Goal: Information Seeking & Learning: Learn about a topic

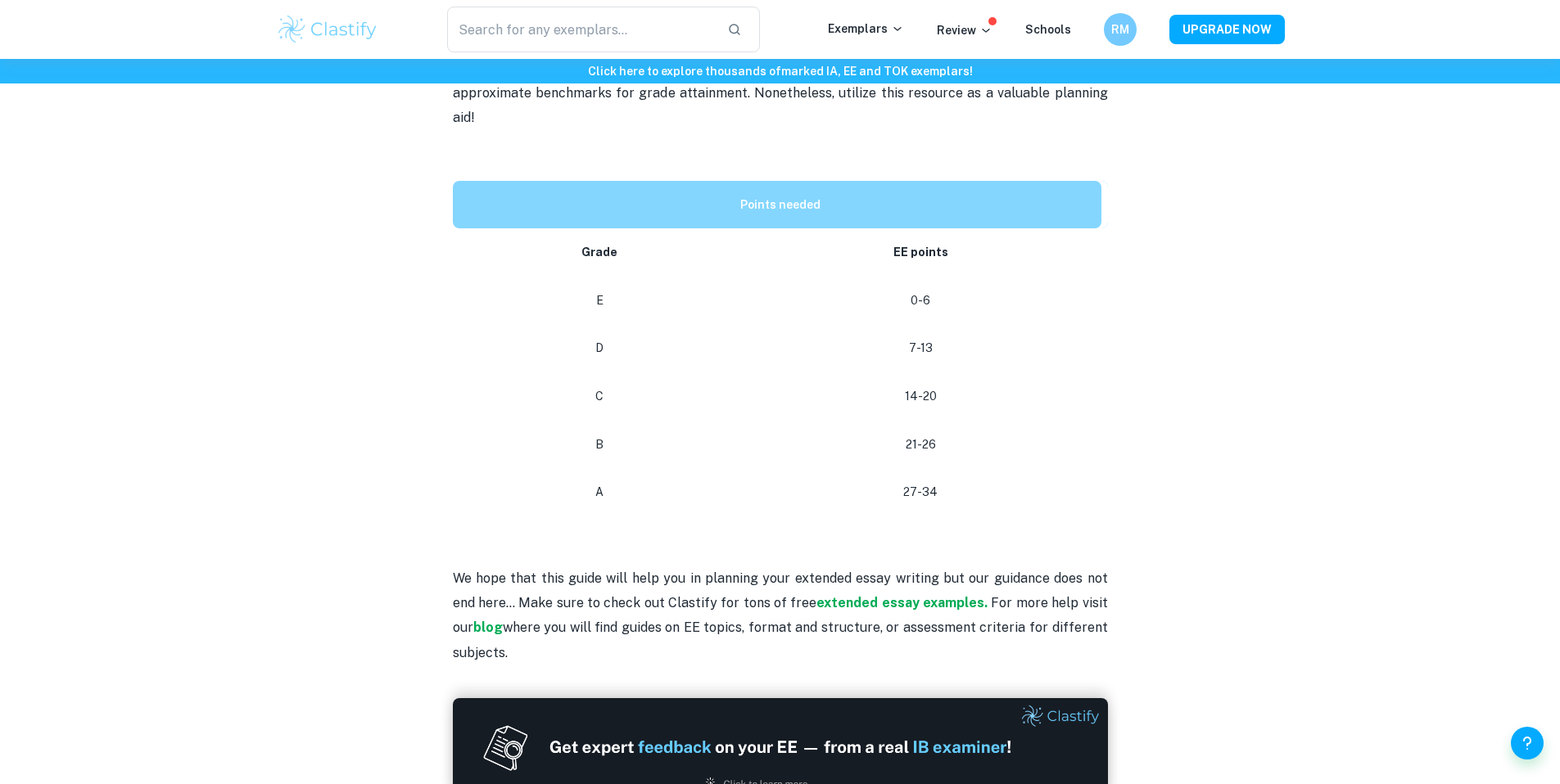
scroll to position [660, 0]
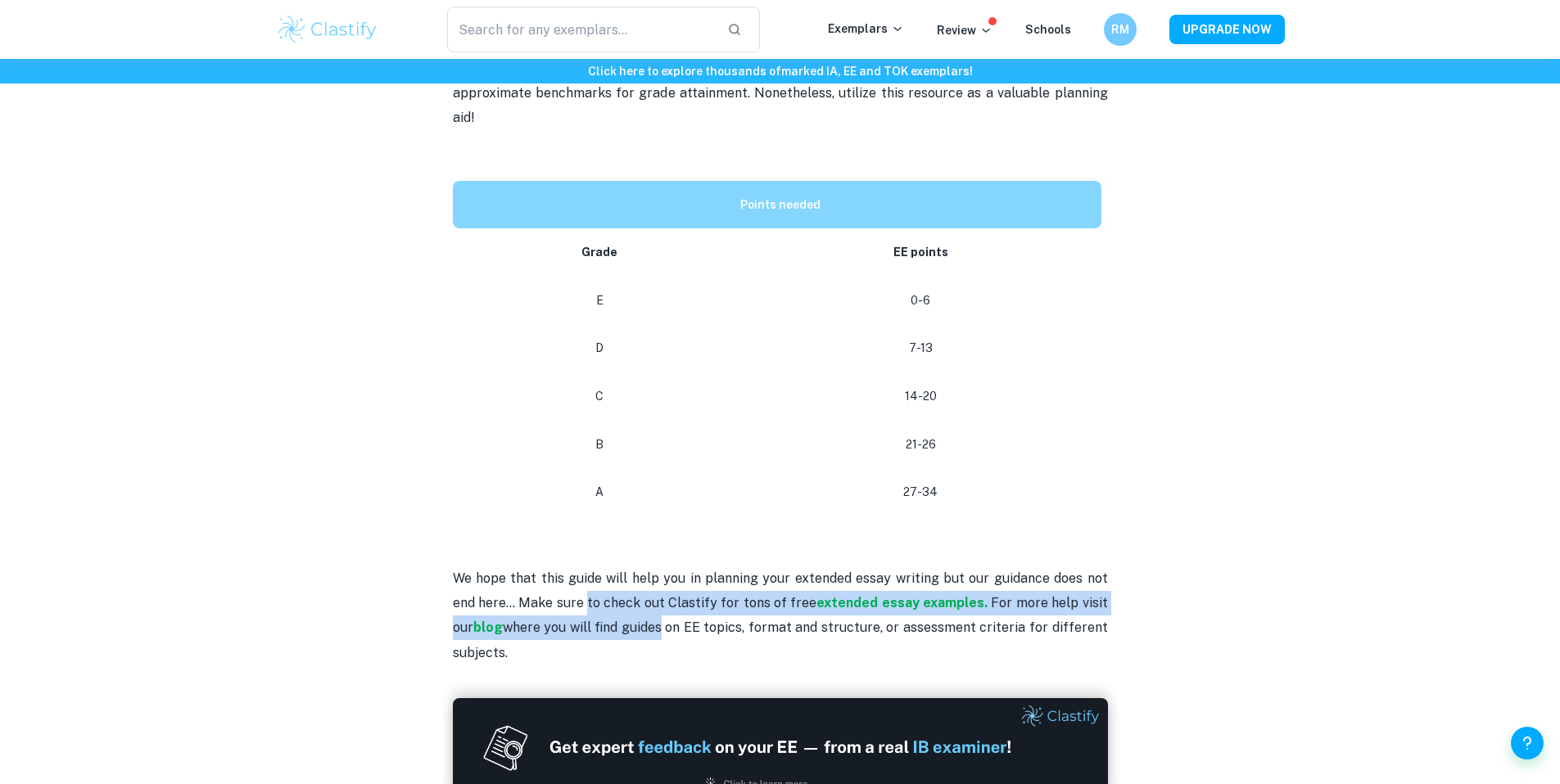
drag, startPoint x: 636, startPoint y: 608, endPoint x: 582, endPoint y: 585, distance: 58.7
click at [642, 611] on p "We hope that this guide will help you in planning your extended essay writing b…" at bounding box center [780, 591] width 655 height 149
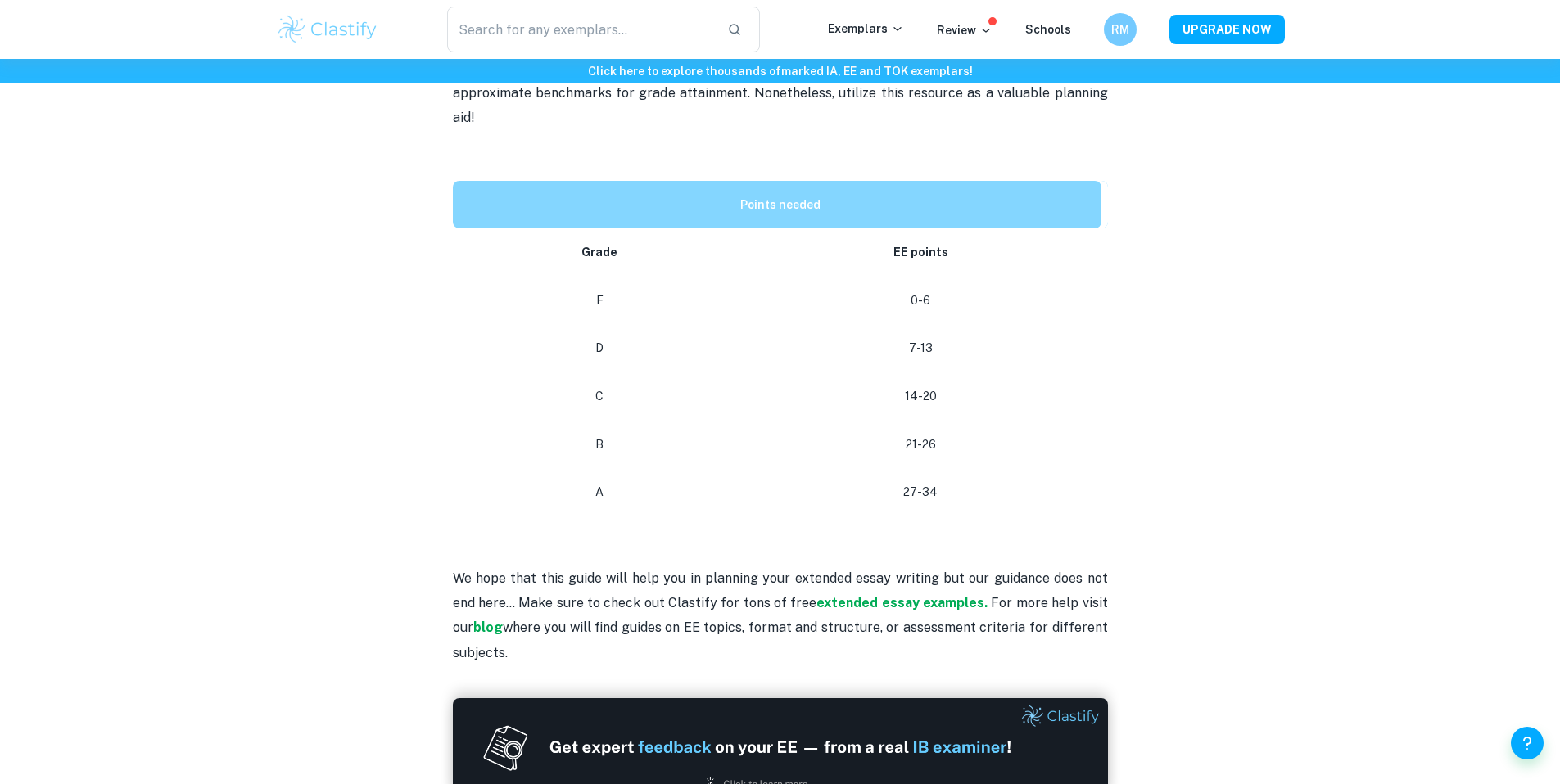
drag, startPoint x: 574, startPoint y: 582, endPoint x: 549, endPoint y: 578, distance: 25.3
click at [571, 582] on p "We hope that this guide will help you in planning your extended essay writing b…" at bounding box center [780, 591] width 655 height 149
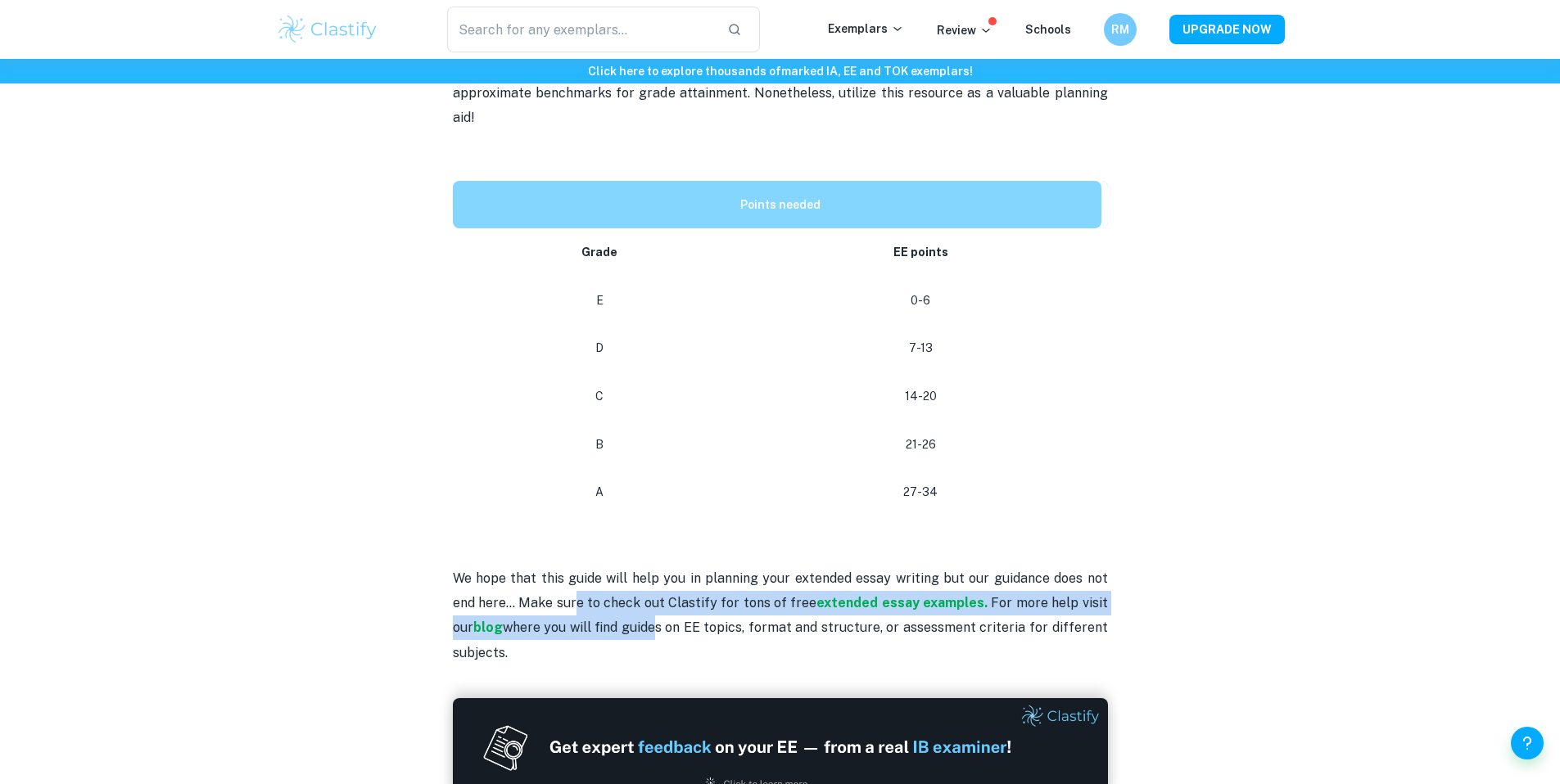
drag, startPoint x: 549, startPoint y: 578, endPoint x: 632, endPoint y: 609, distance: 88.6
click at [641, 614] on p "We hope that this guide will help you in planning your extended essay writing b…" at bounding box center [780, 591] width 655 height 149
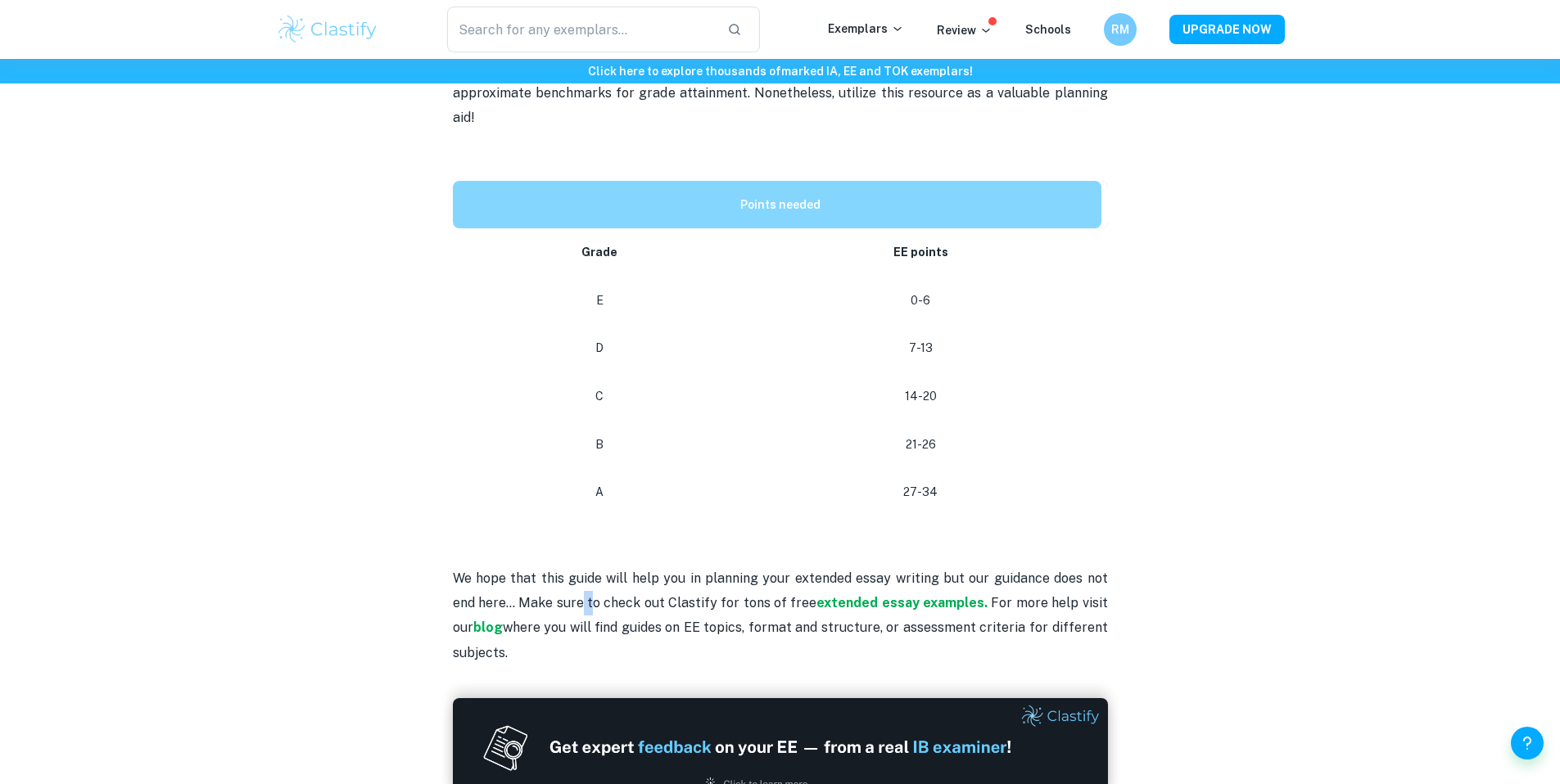
drag, startPoint x: 560, startPoint y: 583, endPoint x: 569, endPoint y: 575, distance: 12.0
click at [573, 583] on p "We hope that this guide will help you in planning your extended essay writing b…" at bounding box center [780, 591] width 655 height 149
drag, startPoint x: 558, startPoint y: 571, endPoint x: 599, endPoint y: 588, distance: 44.4
click at [605, 590] on p "We hope that this guide will help you in planning your extended essay writing b…" at bounding box center [780, 591] width 655 height 149
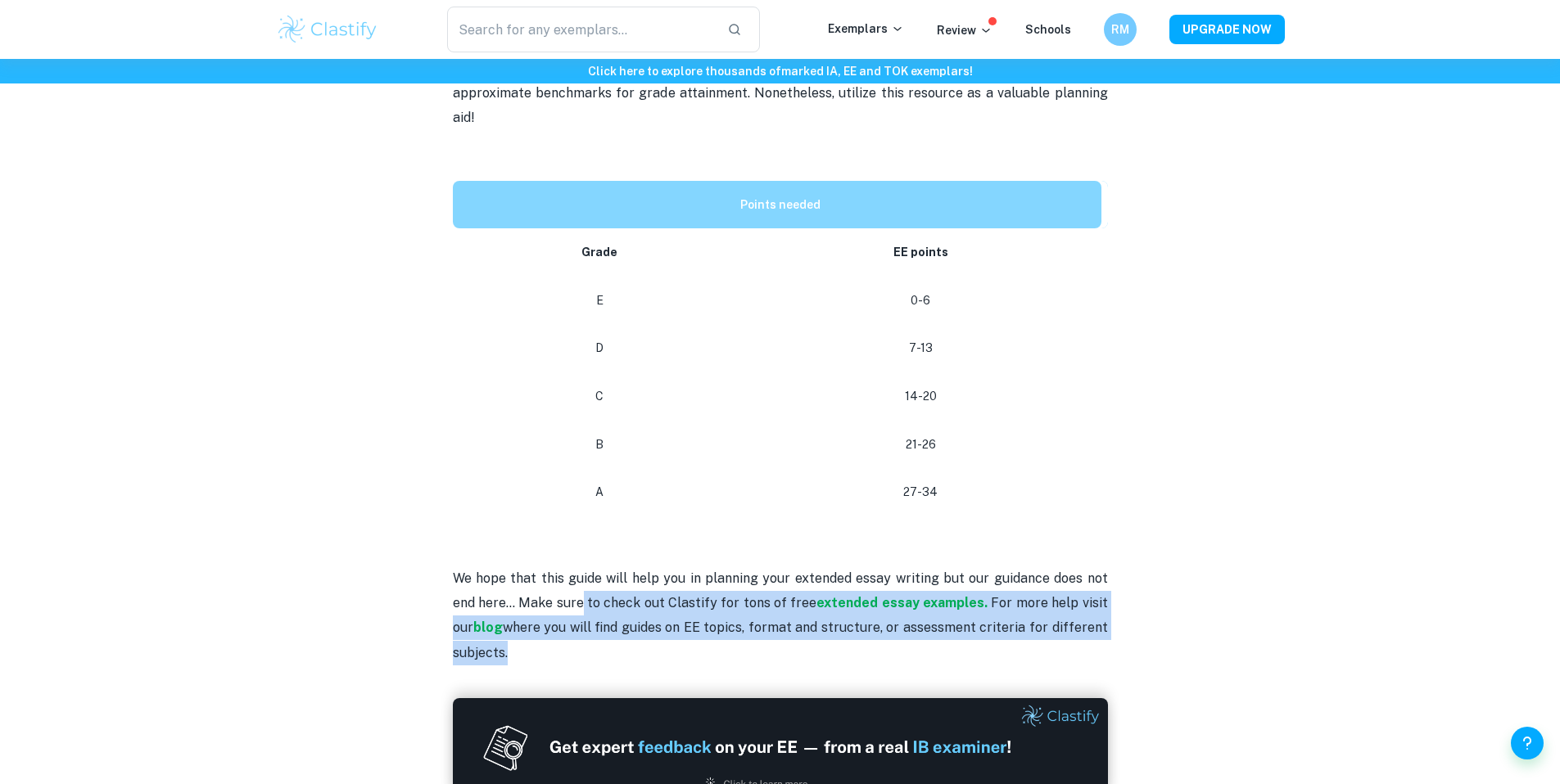
drag, startPoint x: 558, startPoint y: 580, endPoint x: 621, endPoint y: 671, distance: 110.7
click at [654, 692] on div "Extended Essay Grade Boundaries By Julia • April 17, 2024 Get feedback on your …" at bounding box center [781, 206] width 1009 height 1480
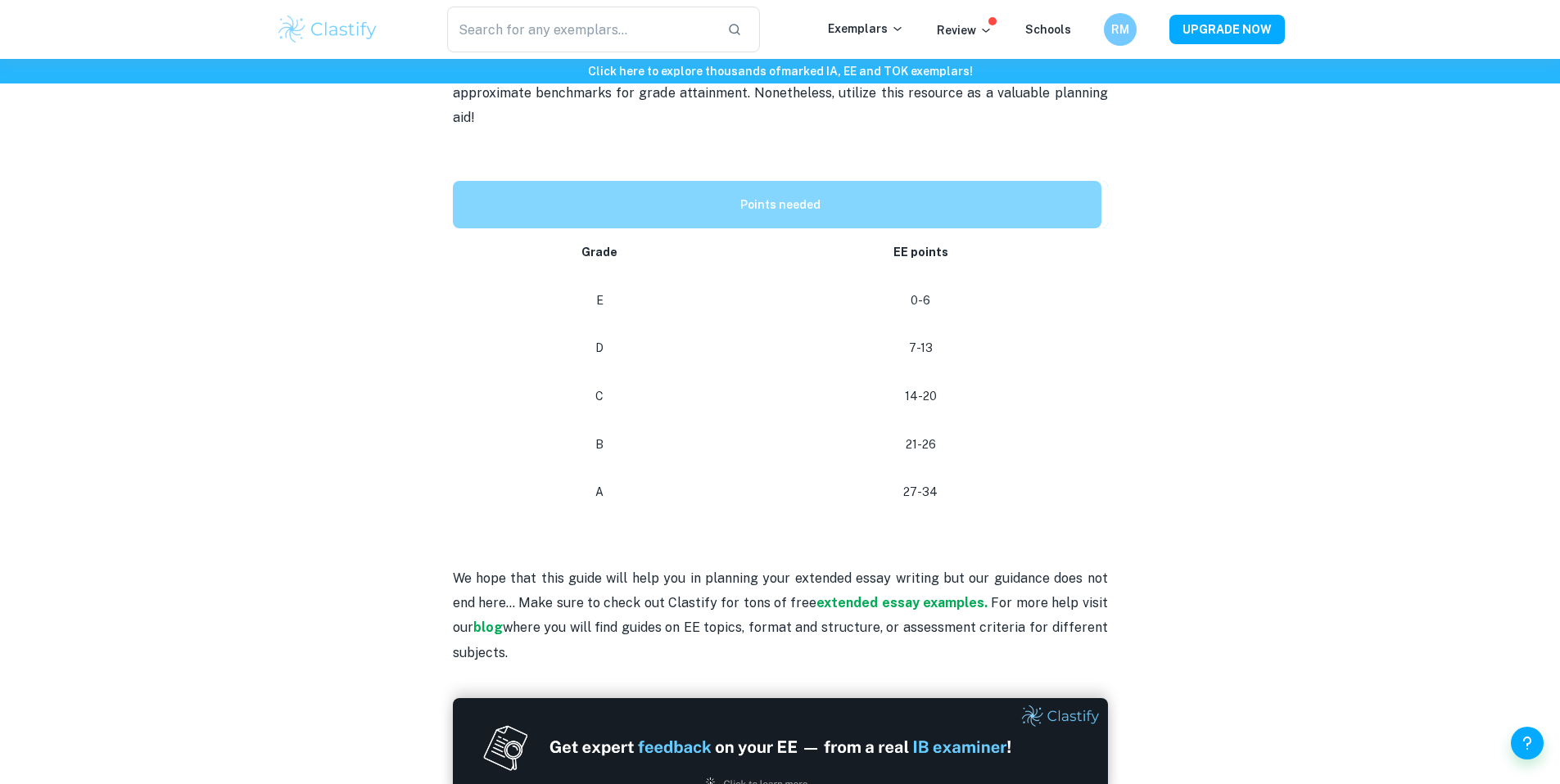
click at [602, 637] on p "We hope that this guide will help you in planning your extended essay writing b…" at bounding box center [780, 591] width 655 height 149
drag, startPoint x: 605, startPoint y: 666, endPoint x: 542, endPoint y: 603, distance: 89.1
click at [584, 640] on div "Are you strategizing your IB coursework writing and you are looking for the poi…" at bounding box center [780, 353] width 655 height 692
drag, startPoint x: 558, startPoint y: 616, endPoint x: 568, endPoint y: 617, distance: 10.0
click at [574, 620] on p "We hope that this guide will help you in planning your extended essay writing b…" at bounding box center [780, 591] width 655 height 149
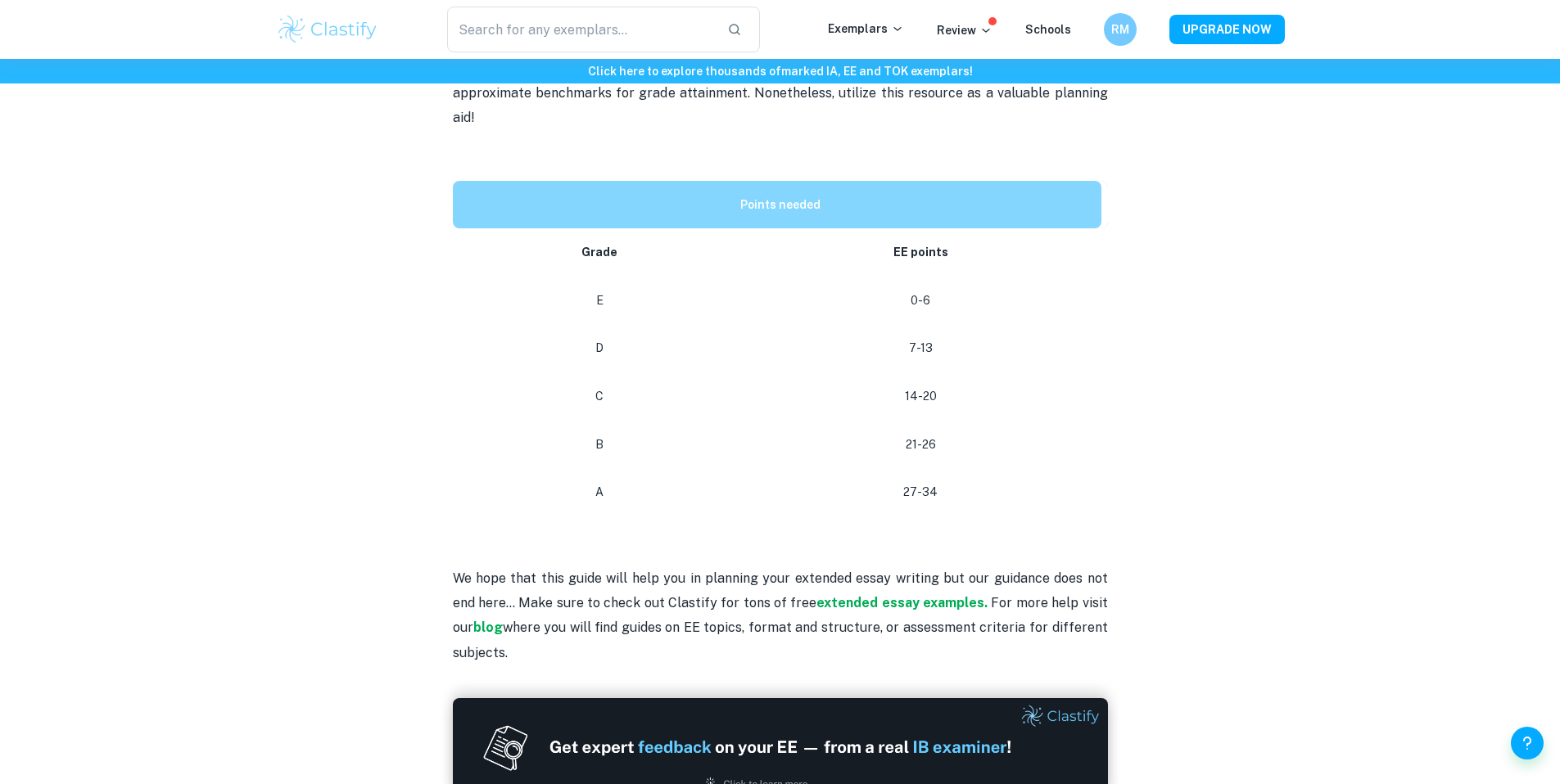
drag, startPoint x: 557, startPoint y: 602, endPoint x: 577, endPoint y: 608, distance: 20.9
click at [599, 619] on p "We hope that this guide will help you in planning your extended essay writing b…" at bounding box center [780, 591] width 655 height 149
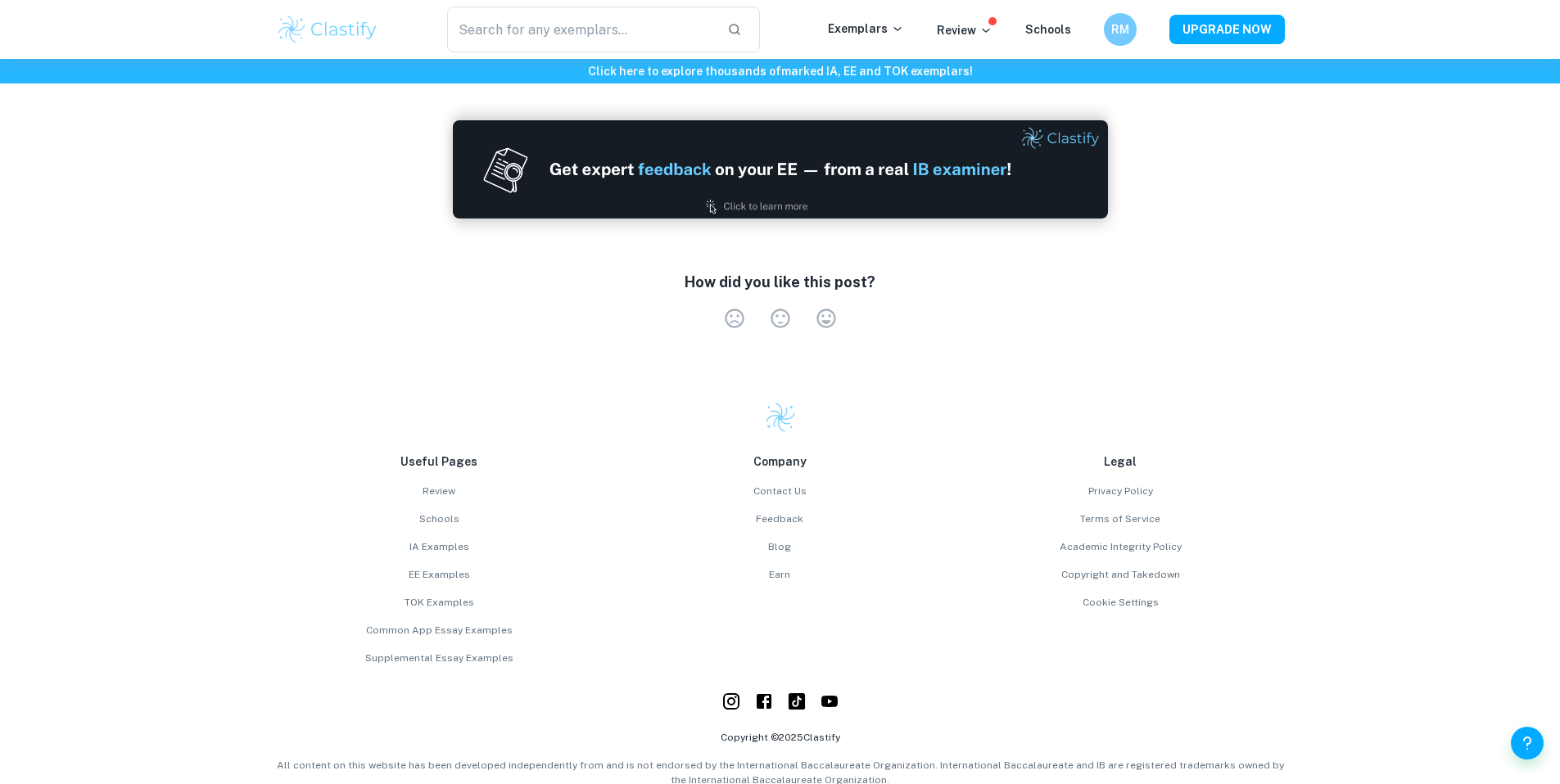
click at [477, 368] on div "Useful Pages Review Schools IA Examples EE Examples TOK Examples Common App Ess…" at bounding box center [780, 594] width 1560 height 452
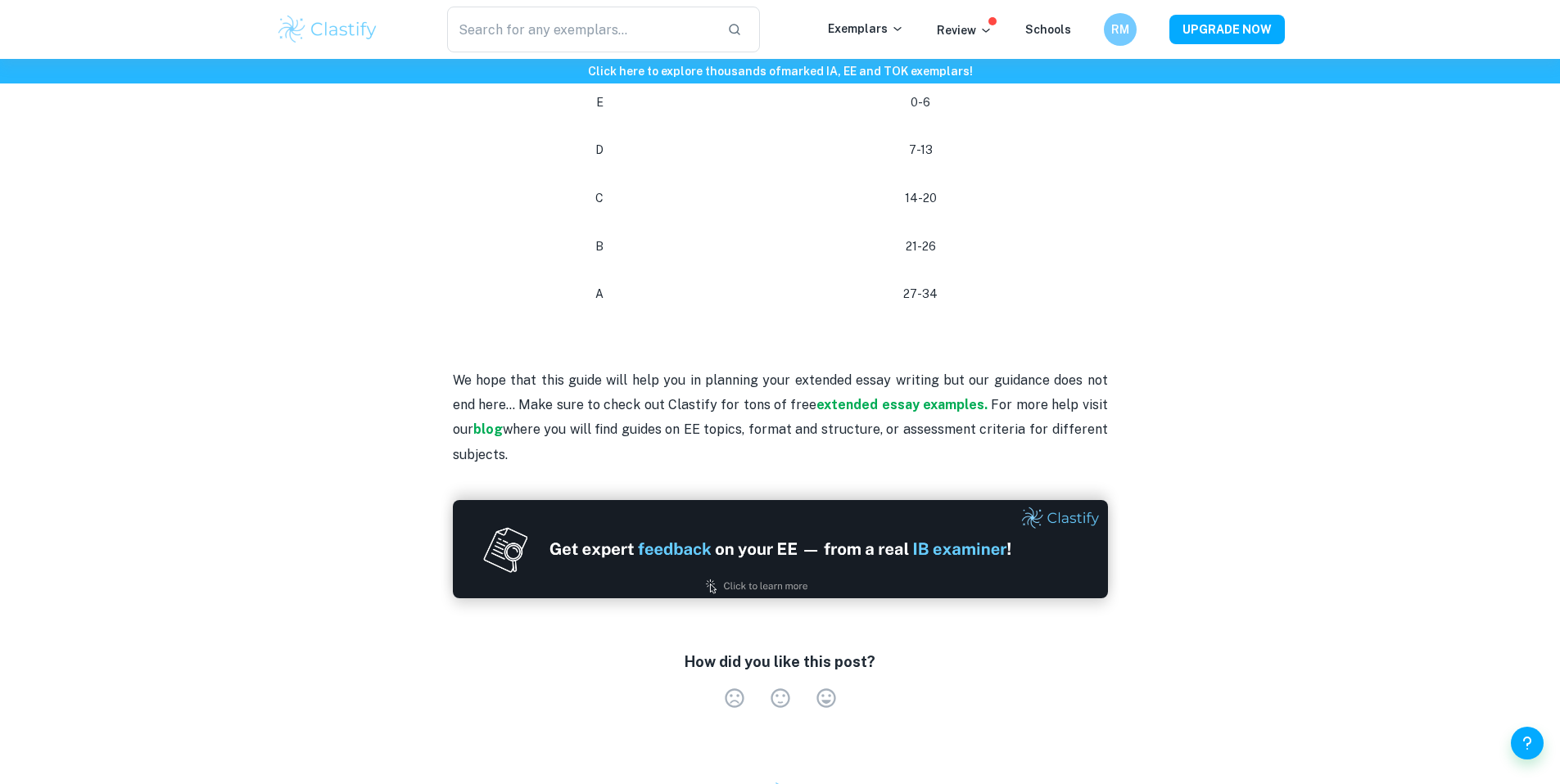
scroll to position [818, 0]
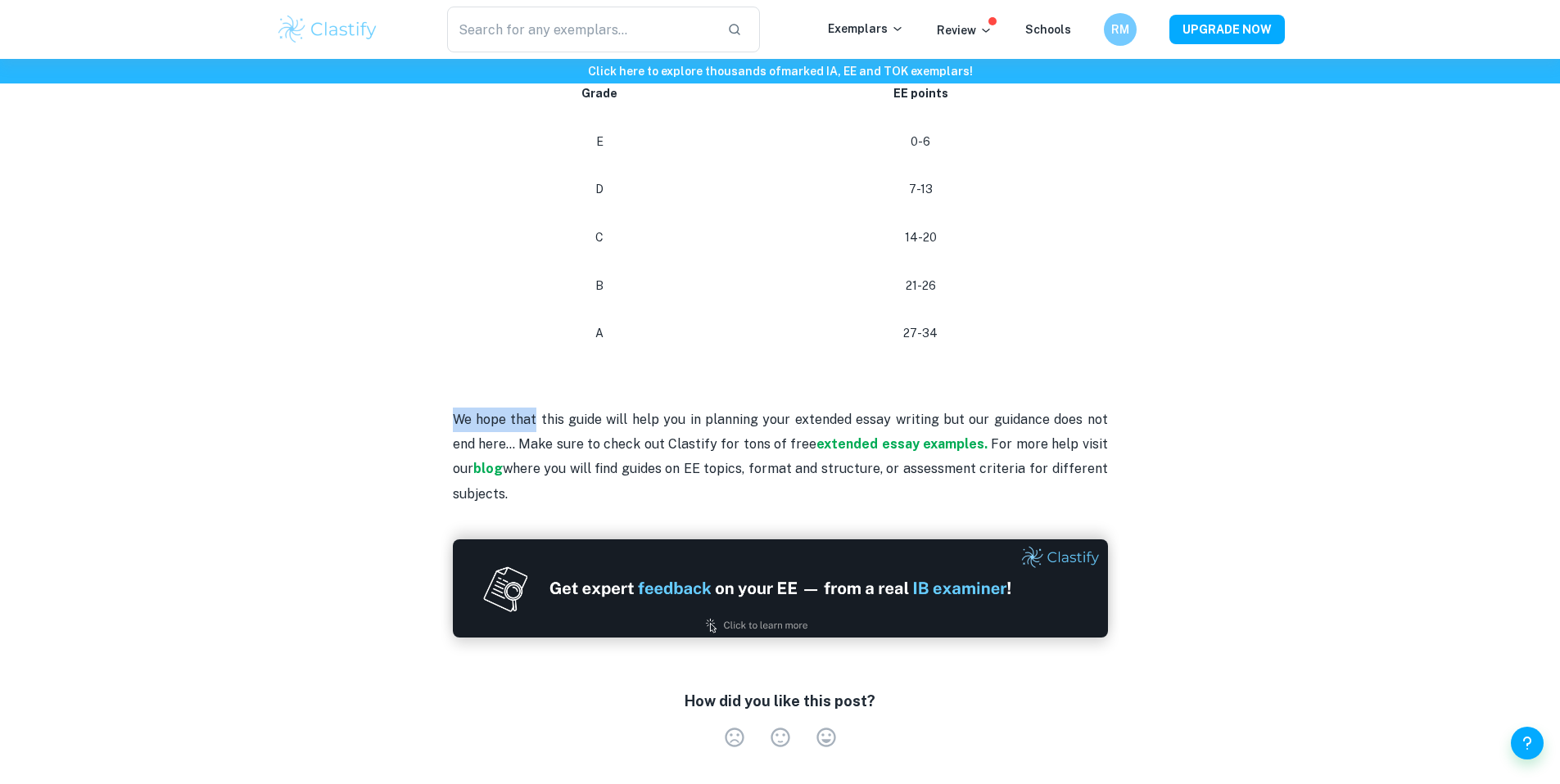
drag, startPoint x: 453, startPoint y: 390, endPoint x: 532, endPoint y: 402, distance: 79.9
click at [532, 402] on p "We hope that this guide will help you in planning your extended essay writing b…" at bounding box center [780, 432] width 655 height 149
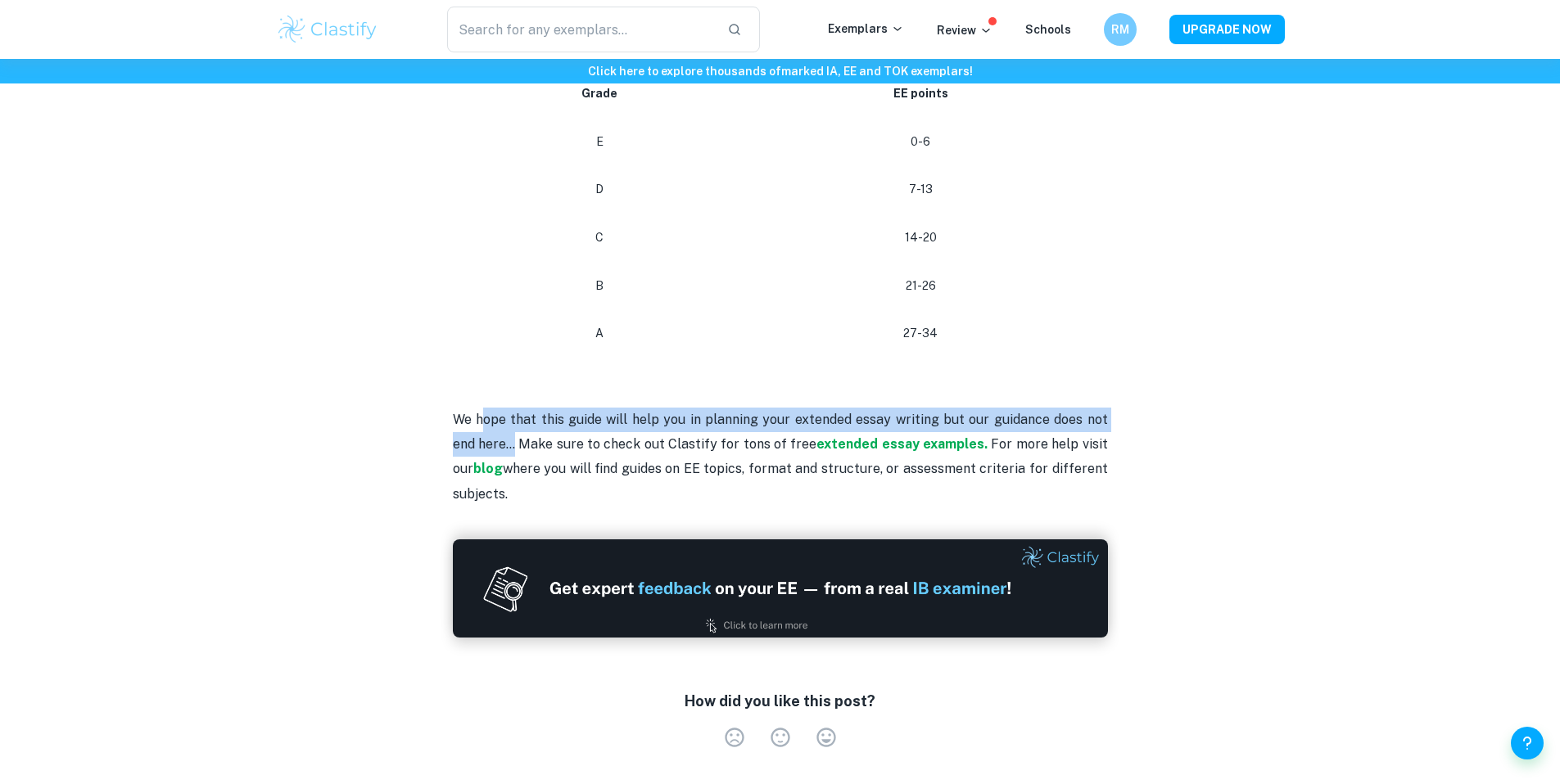
drag, startPoint x: 482, startPoint y: 385, endPoint x: 500, endPoint y: 419, distance: 38.5
click at [497, 416] on p "We hope that this guide will help you in planning your extended essay writing b…" at bounding box center [780, 432] width 655 height 149
drag, startPoint x: 459, startPoint y: 392, endPoint x: 501, endPoint y: 412, distance: 46.5
click at [505, 415] on p "We hope that this guide will help you in planning your extended essay writing b…" at bounding box center [780, 432] width 655 height 149
drag, startPoint x: 445, startPoint y: 391, endPoint x: 511, endPoint y: 405, distance: 67.5
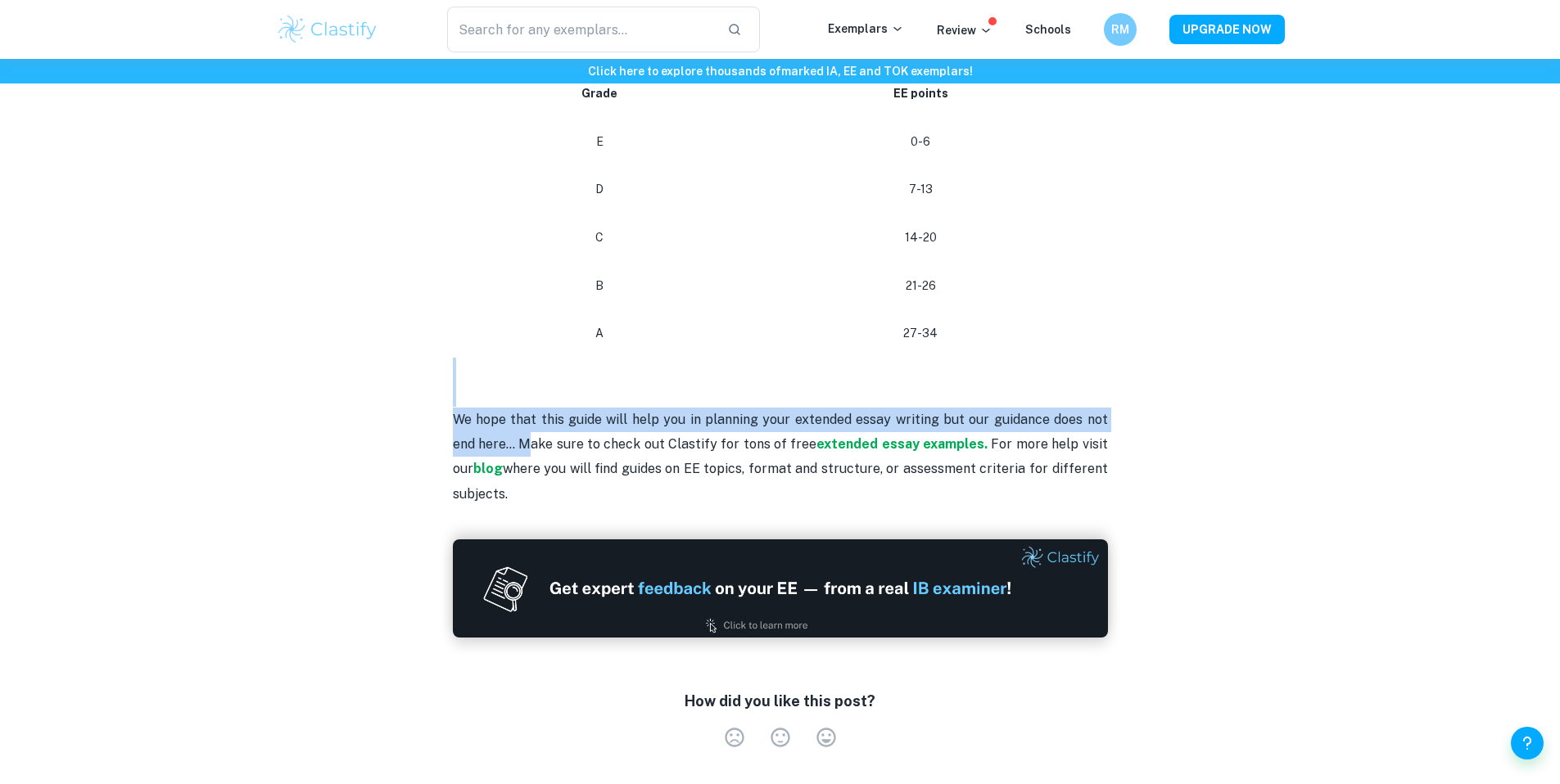
click at [512, 408] on div "Extended Essay Grade Boundaries By Julia • April 17, 2024 Get feedback on your …" at bounding box center [781, 47] width 1009 height 1480
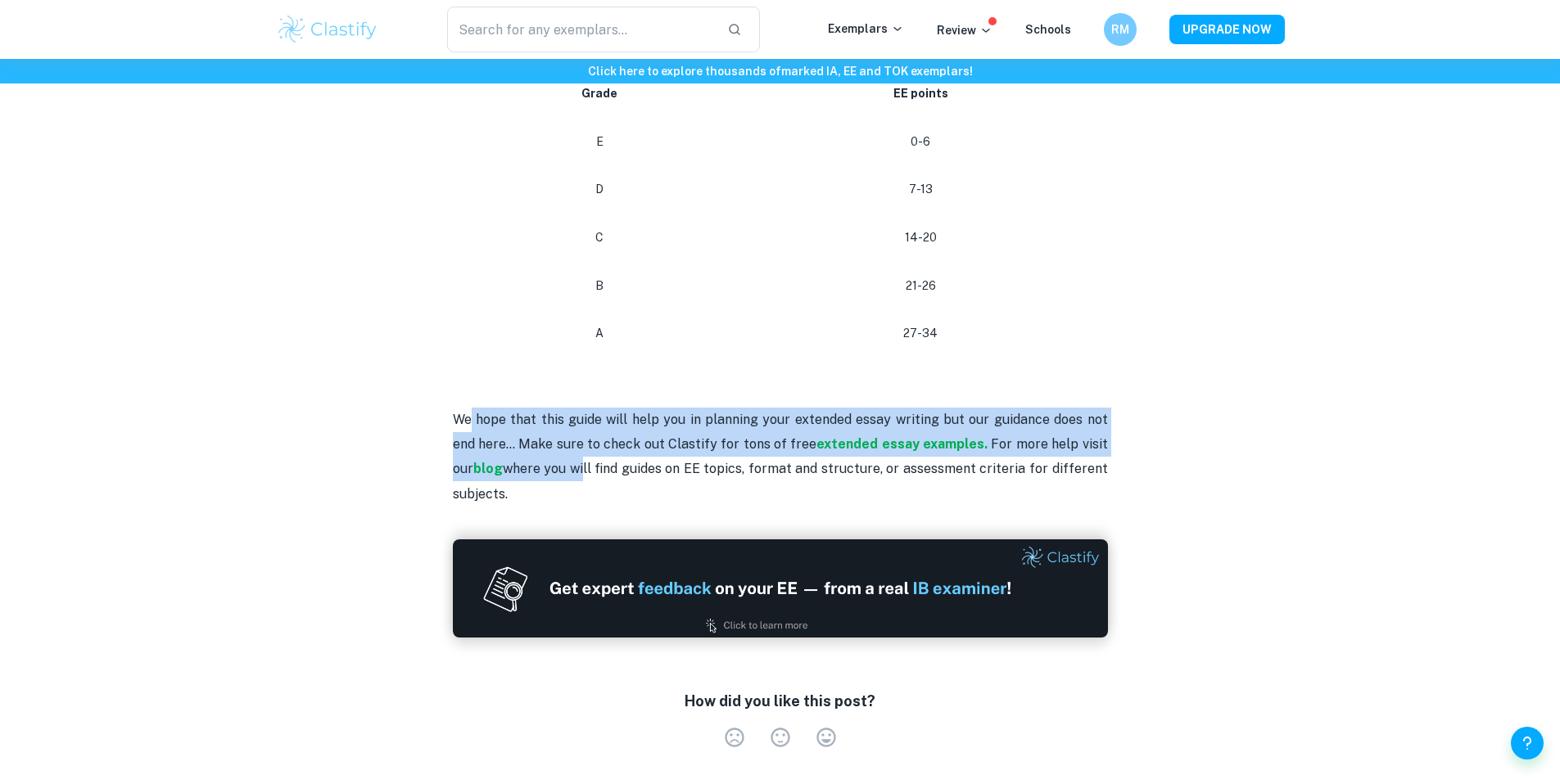
drag, startPoint x: 525, startPoint y: 428, endPoint x: 568, endPoint y: 438, distance: 44.1
click at [568, 438] on p "We hope that this guide will help you in planning your extended essay writing b…" at bounding box center [780, 432] width 655 height 149
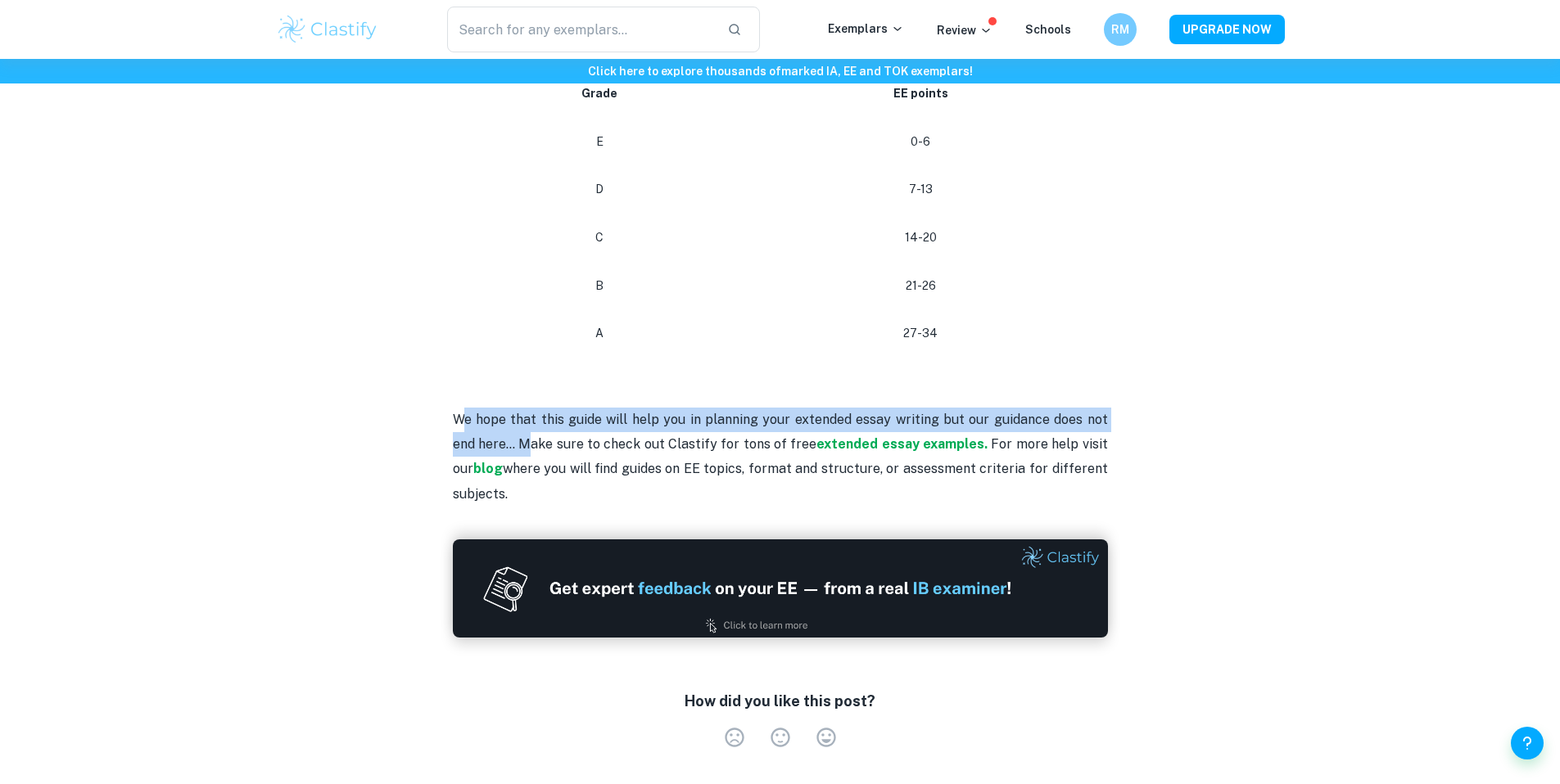
drag, startPoint x: 463, startPoint y: 387, endPoint x: 516, endPoint y: 411, distance: 58.2
click at [514, 411] on p "We hope that this guide will help you in planning your extended essay writing b…" at bounding box center [780, 432] width 655 height 149
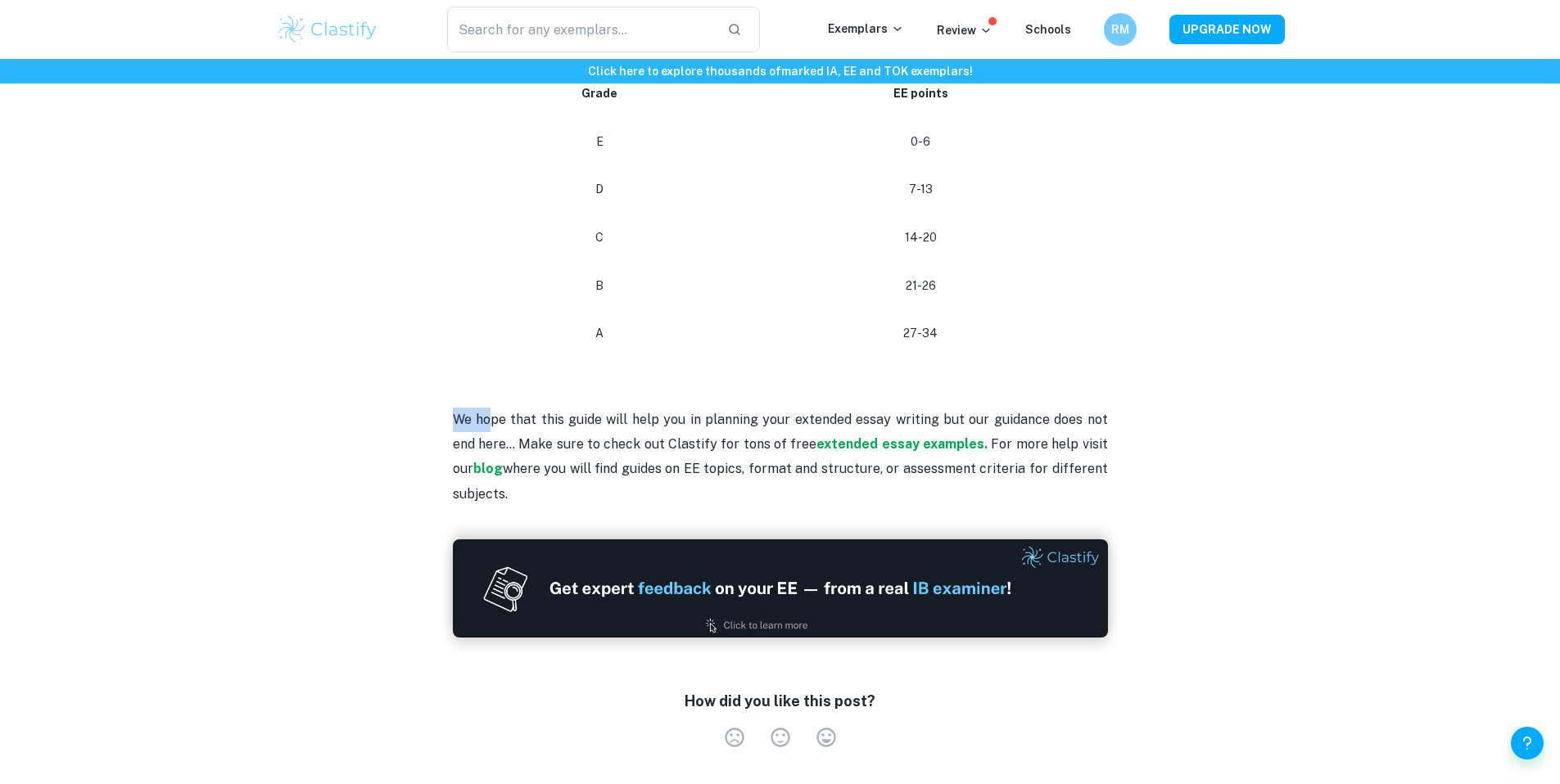
drag, startPoint x: 455, startPoint y: 389, endPoint x: 505, endPoint y: 402, distance: 51.7
click at [493, 407] on p "We hope that this guide will help you in planning your extended essay writing b…" at bounding box center [780, 432] width 655 height 149
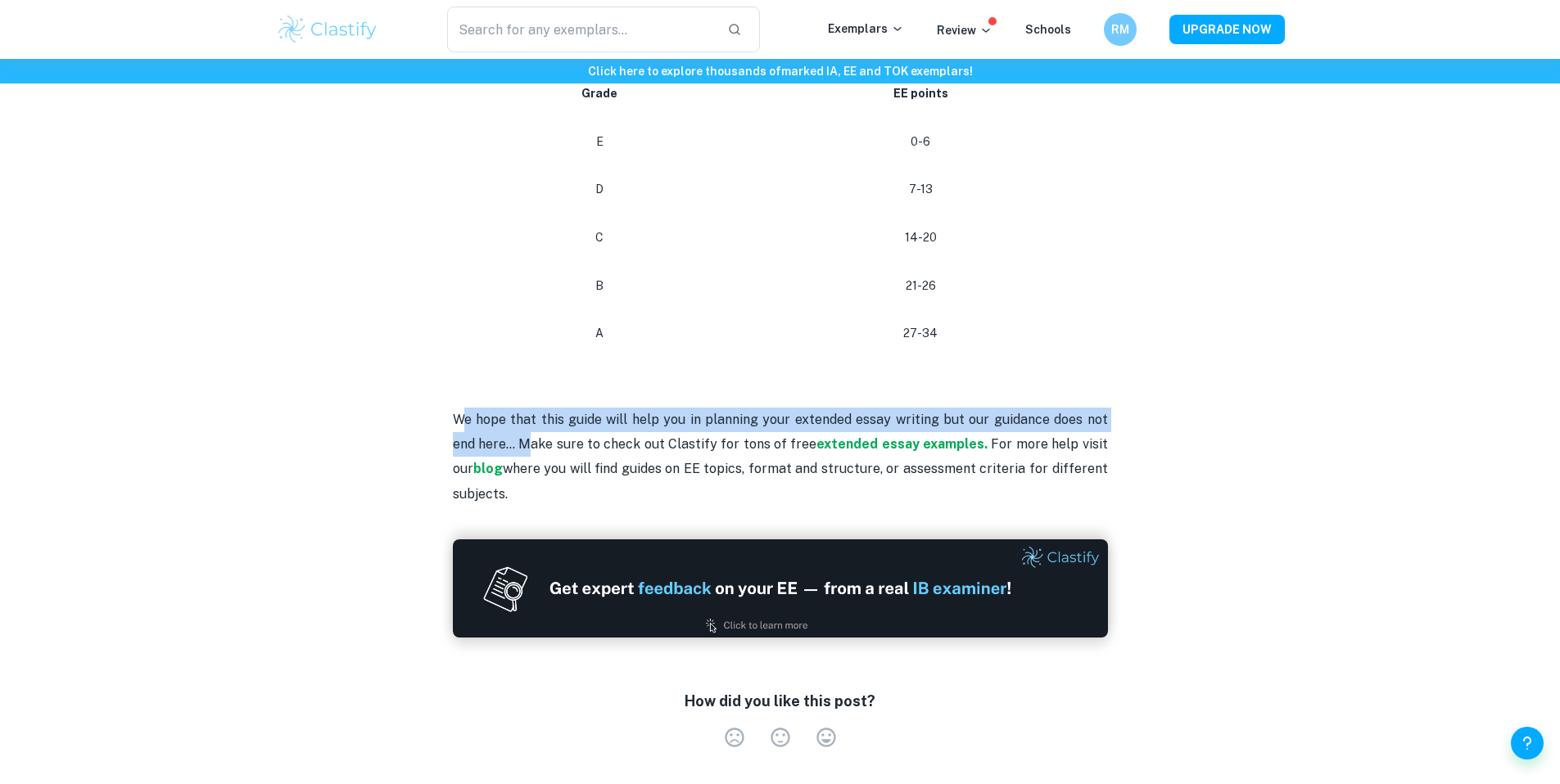
drag, startPoint x: 486, startPoint y: 408, endPoint x: 491, endPoint y: 397, distance: 12.1
click at [516, 415] on p "We hope that this guide will help you in planning your extended essay writing b…" at bounding box center [780, 432] width 655 height 149
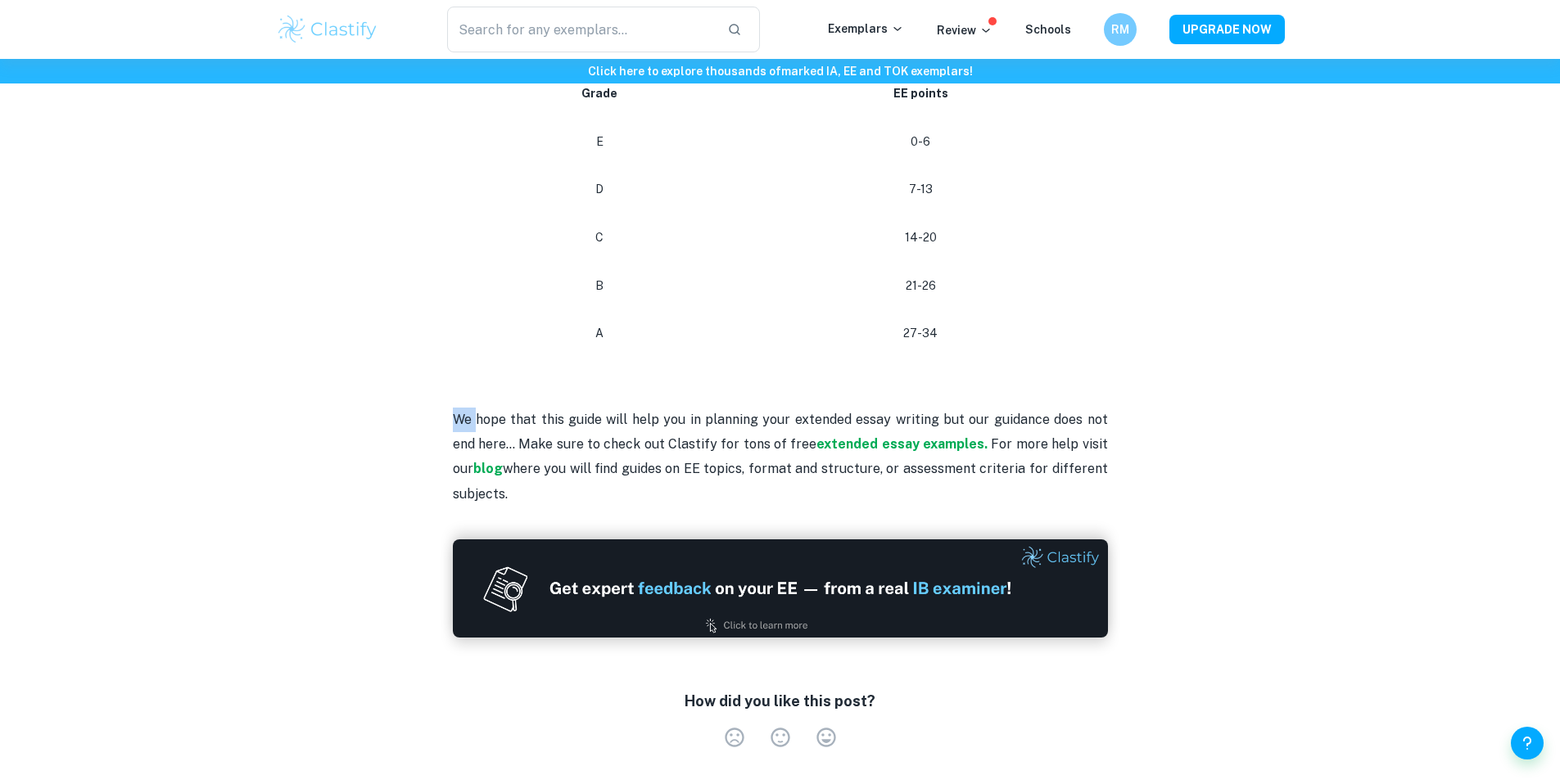
drag, startPoint x: 478, startPoint y: 405, endPoint x: 515, endPoint y: 405, distance: 37.0
click at [496, 409] on div "Extended Essay Grade Boundaries By Julia • April 17, 2024 Get feedback on your …" at bounding box center [781, 47] width 1009 height 1480
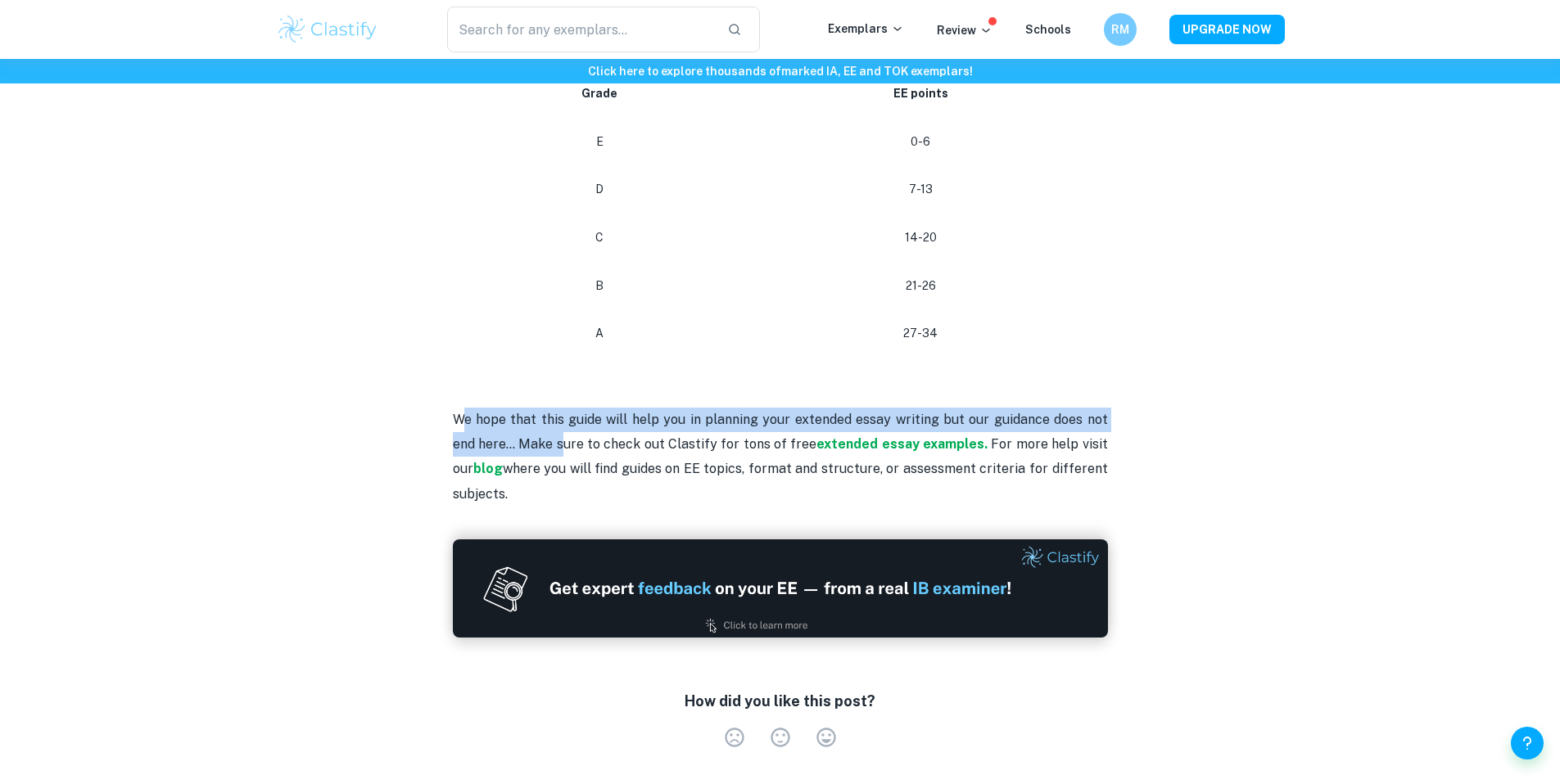
drag, startPoint x: 511, startPoint y: 416, endPoint x: 548, endPoint y: 423, distance: 37.7
click at [545, 422] on p "We hope that this guide will help you in planning your extended essay writing b…" at bounding box center [780, 432] width 655 height 149
drag, startPoint x: 454, startPoint y: 389, endPoint x: 633, endPoint y: 418, distance: 181.3
click at [612, 416] on p "We hope that this guide will help you in planning your extended essay writing b…" at bounding box center [780, 432] width 655 height 149
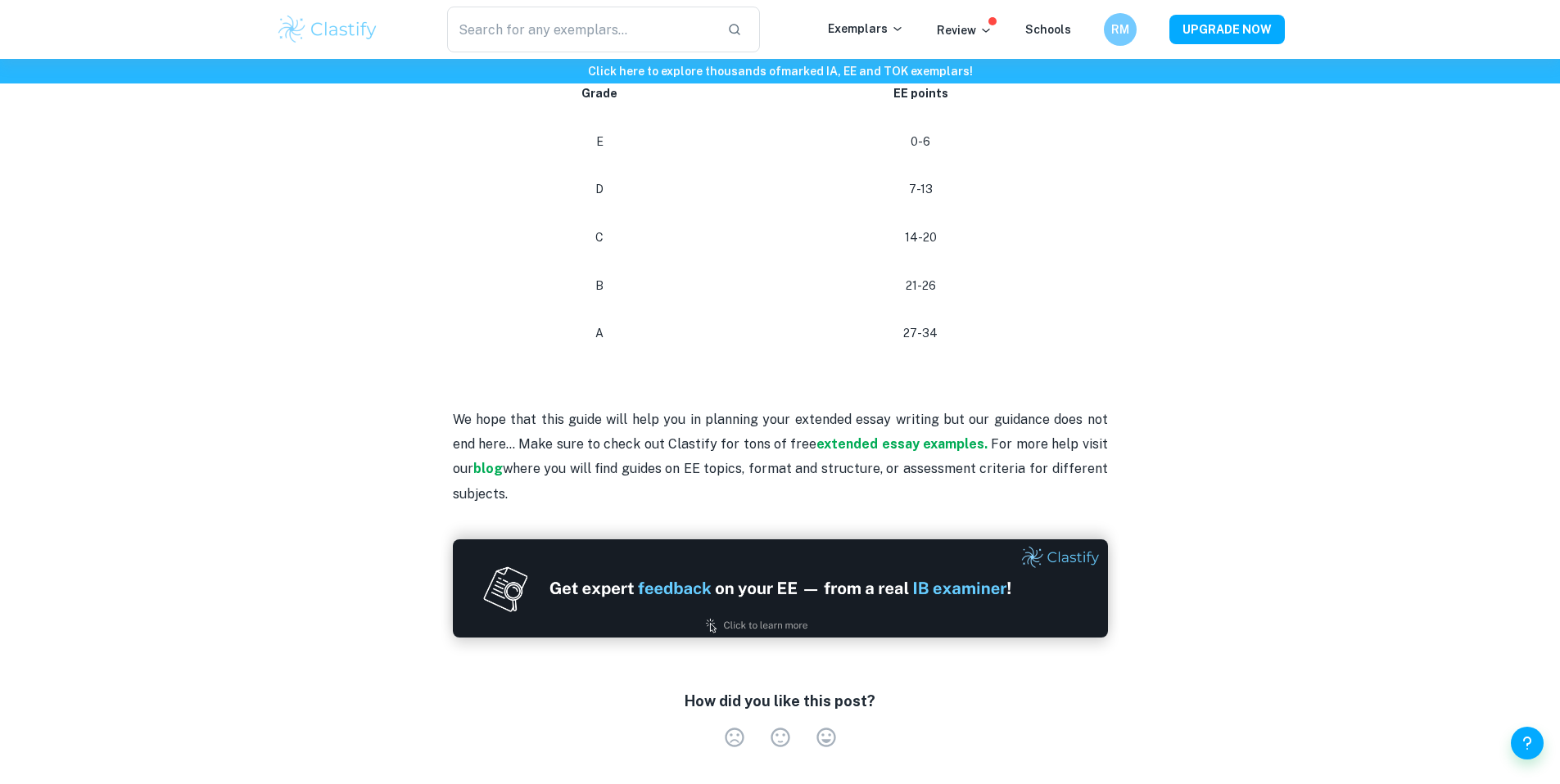
click at [748, 507] on div "Are you strategizing your IB coursework writing and you are looking for the poi…" at bounding box center [780, 194] width 655 height 692
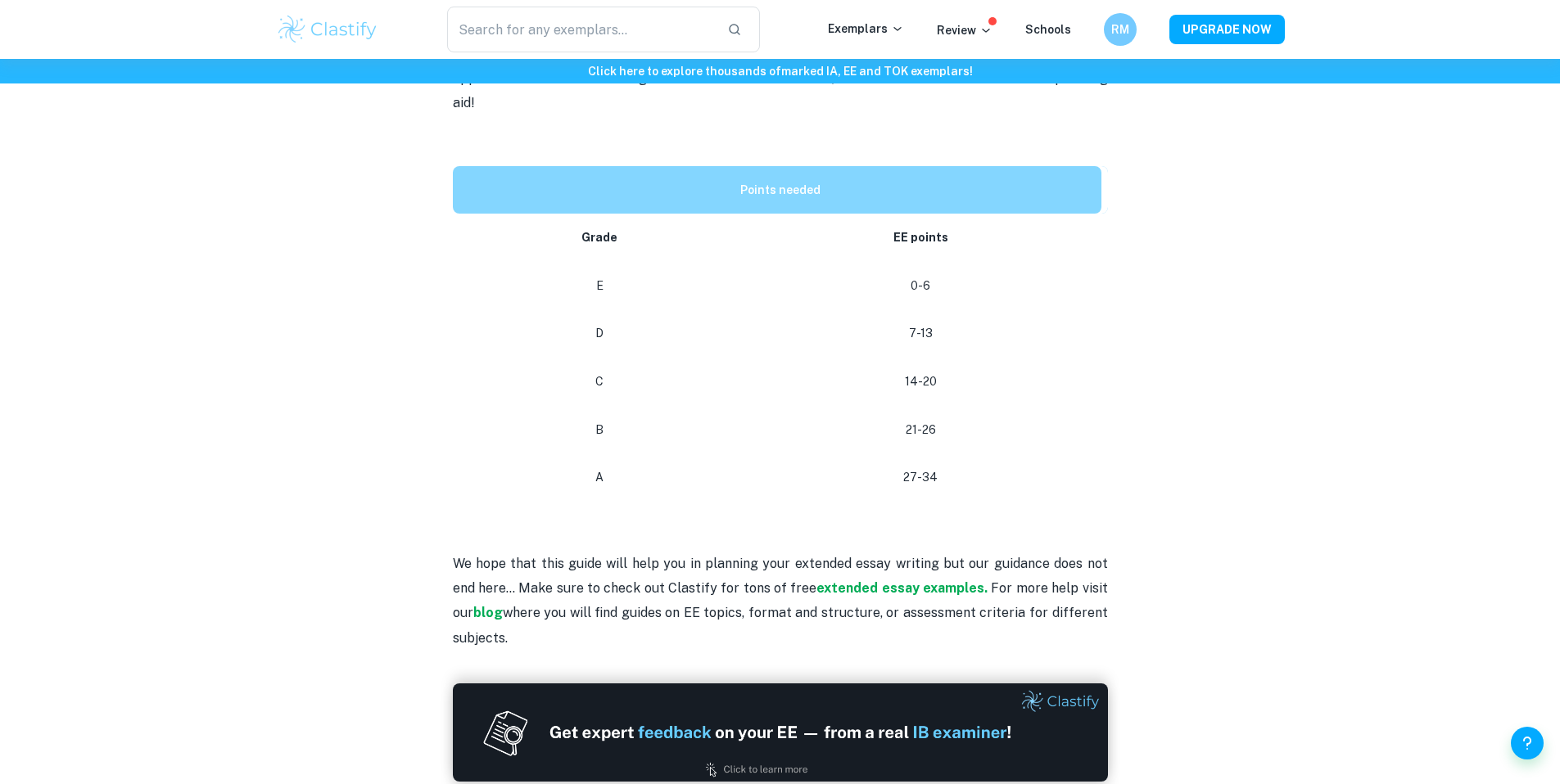
scroll to position [666, 0]
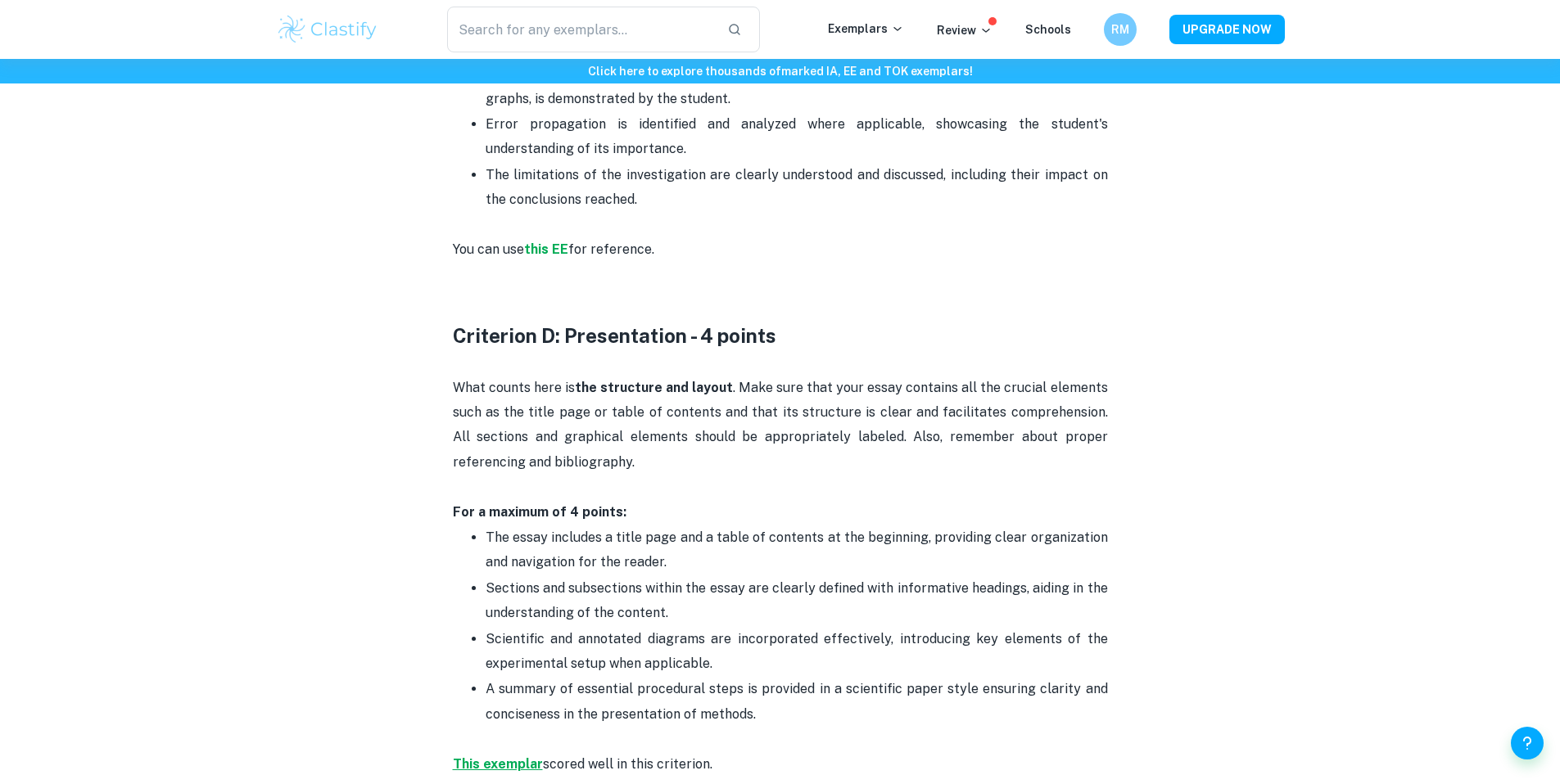
scroll to position [2618, 0]
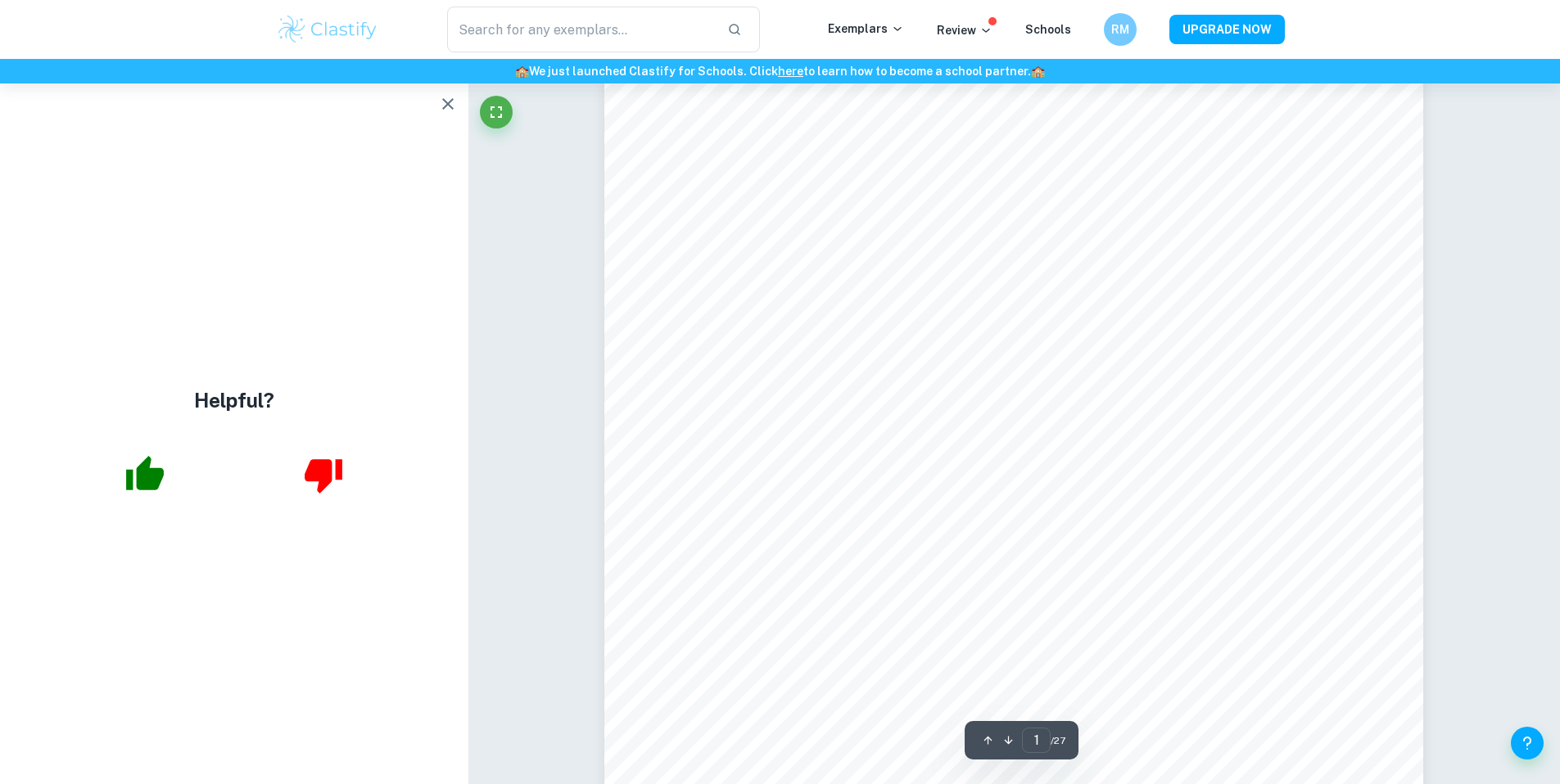
scroll to position [154, 0]
click at [442, 99] on icon "button" at bounding box center [448, 104] width 12 height 12
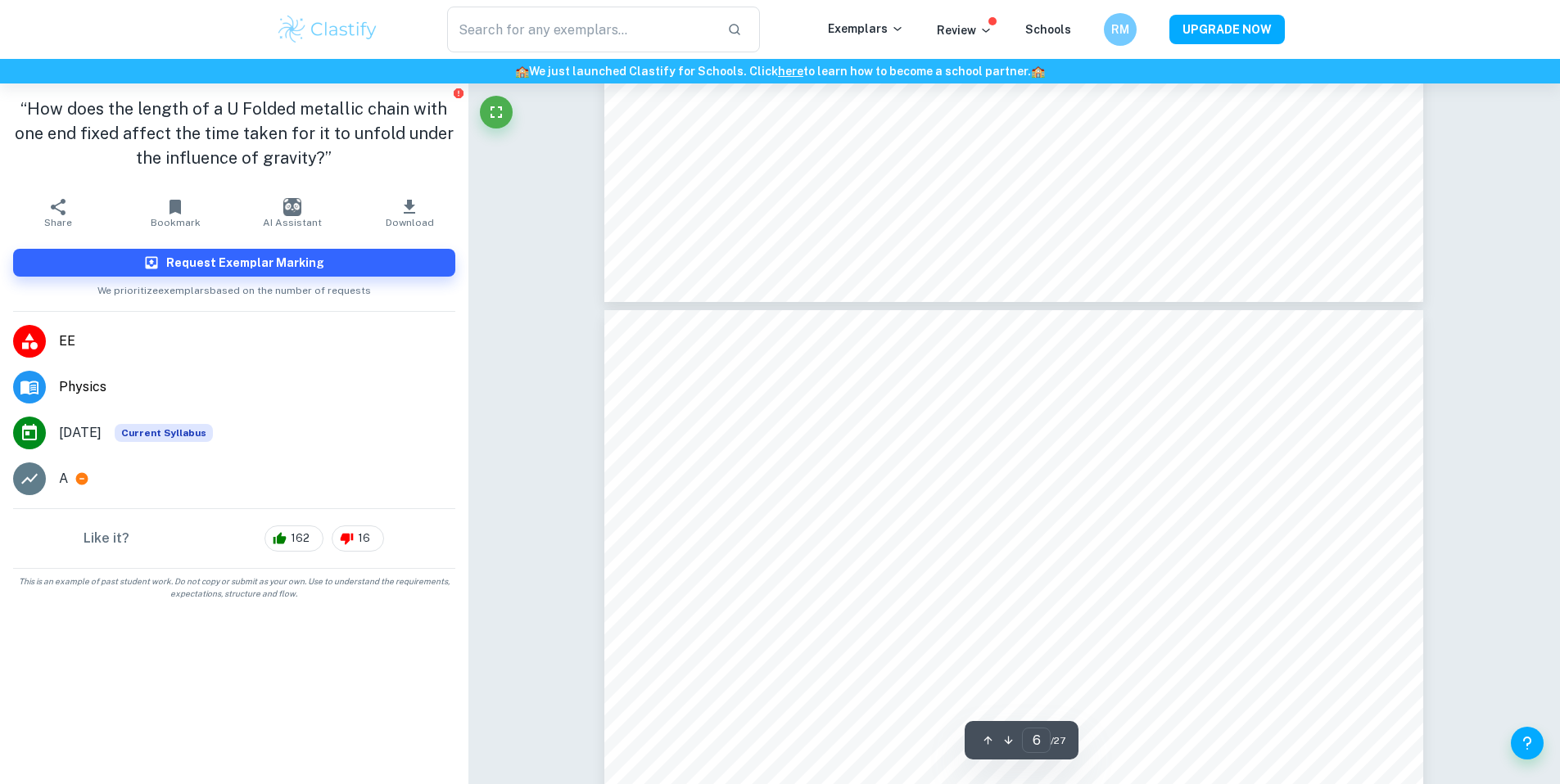
scroll to position [5865, 0]
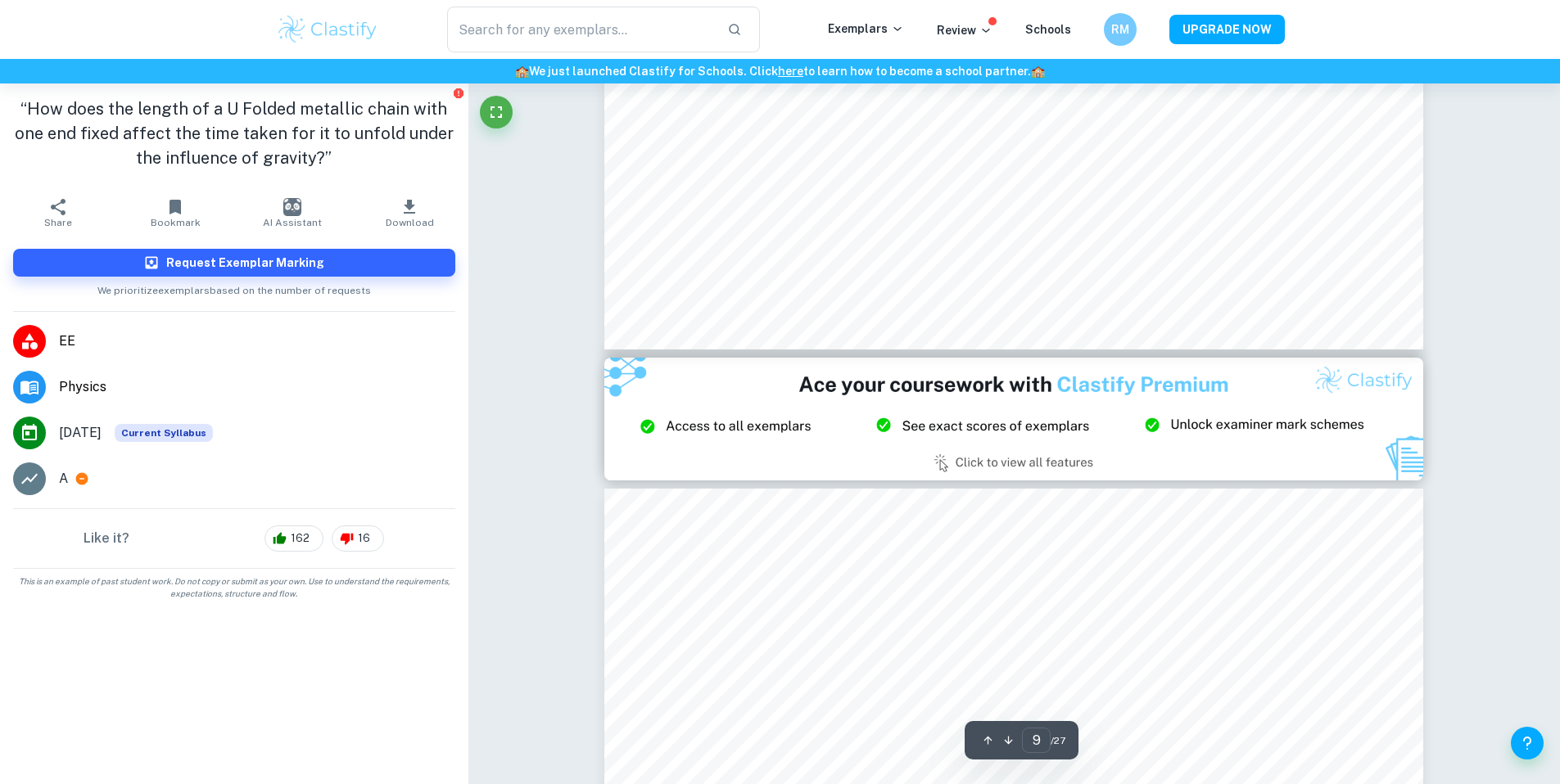
type input "8"
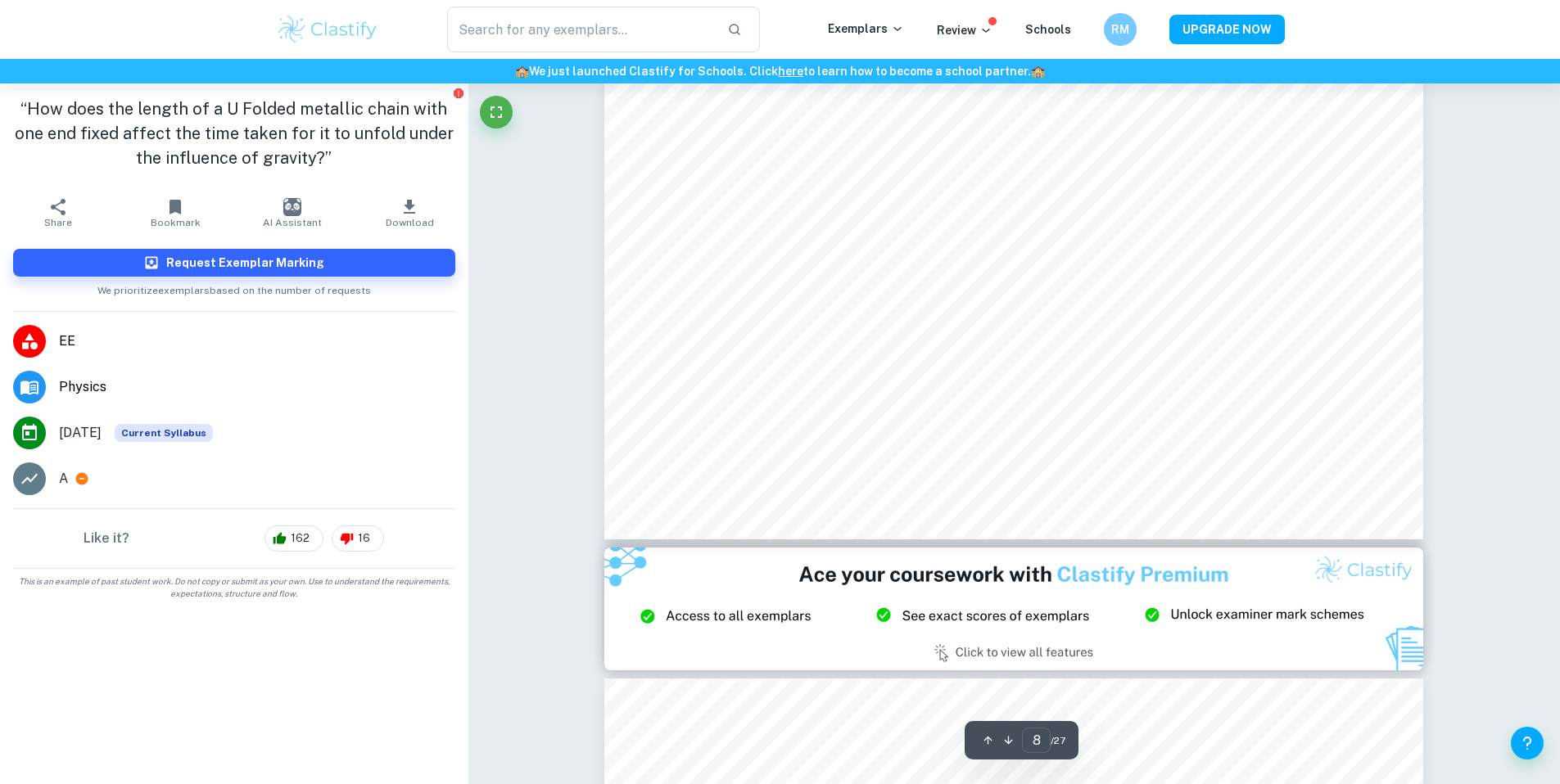
scroll to position [9071, 0]
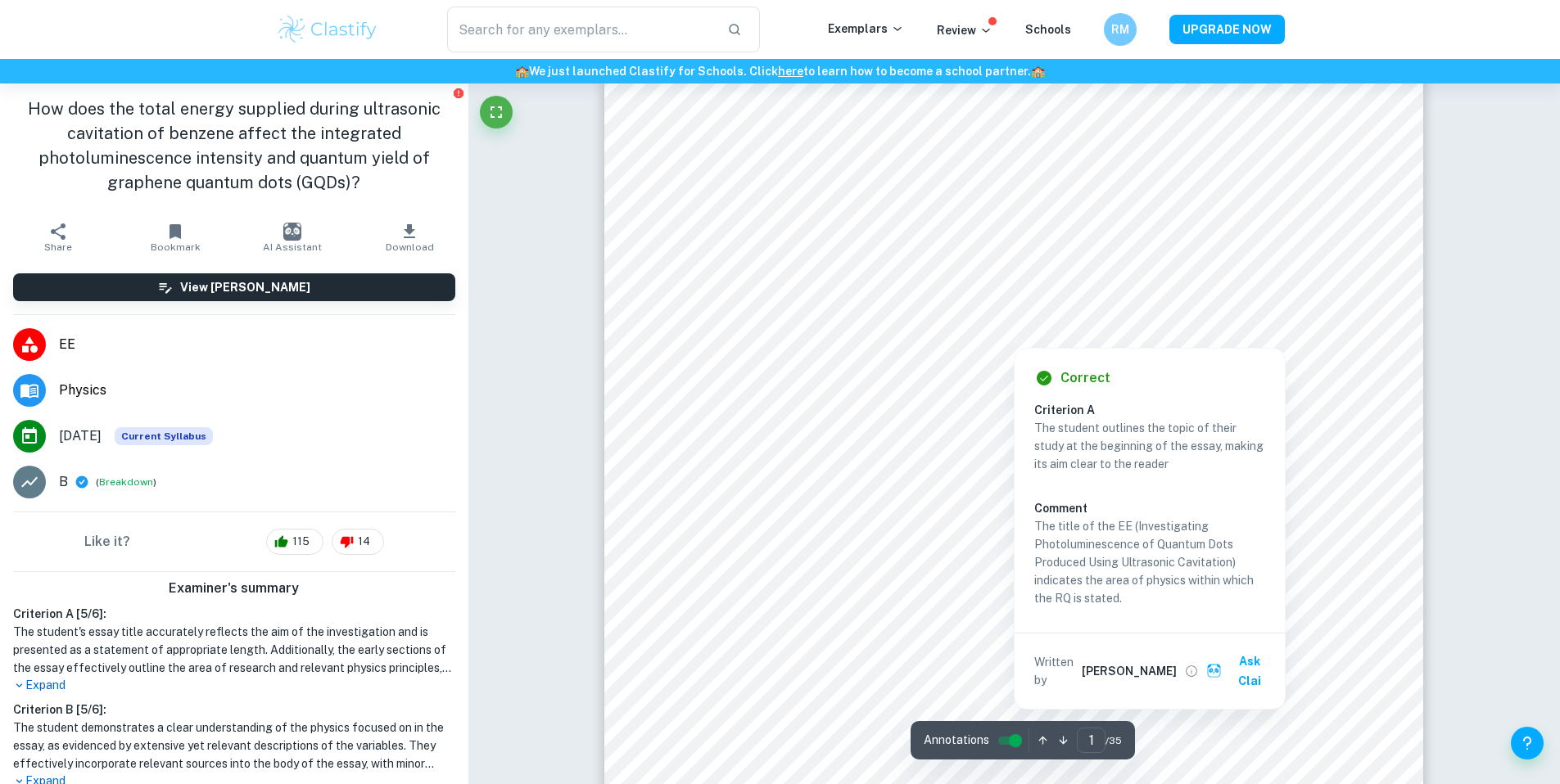
scroll to position [296, 0]
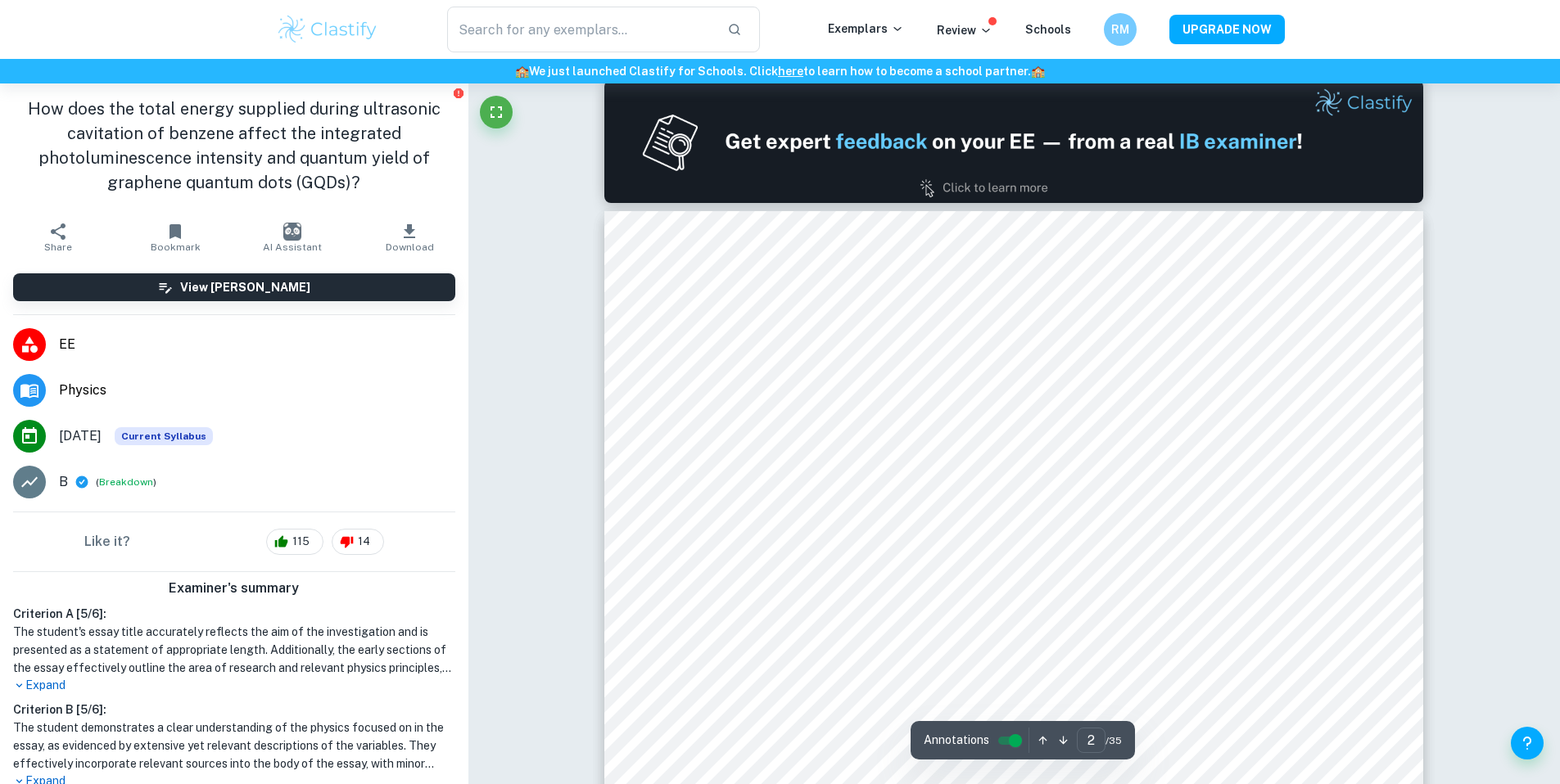
type input "1"
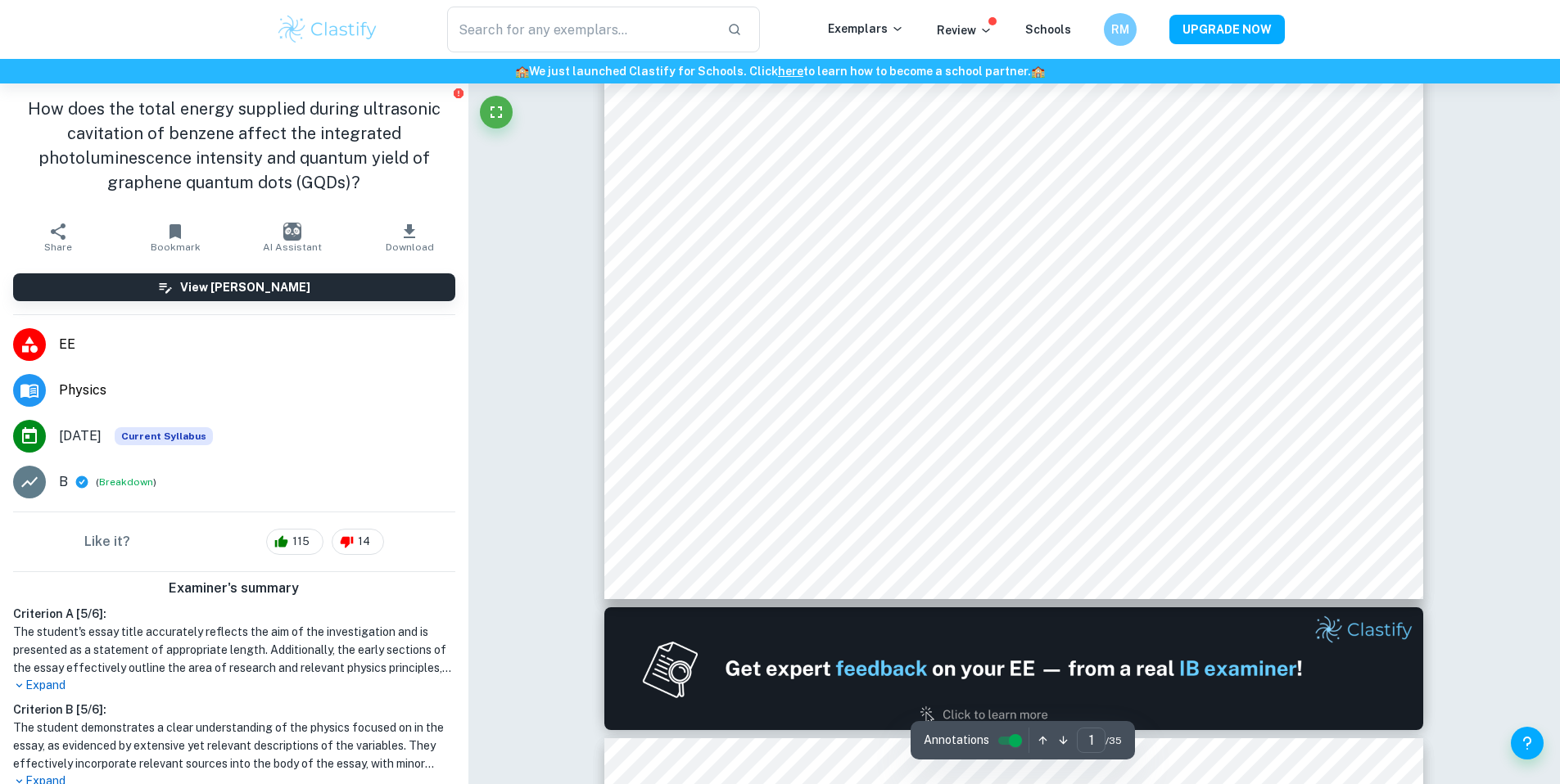
scroll to position [493, 0]
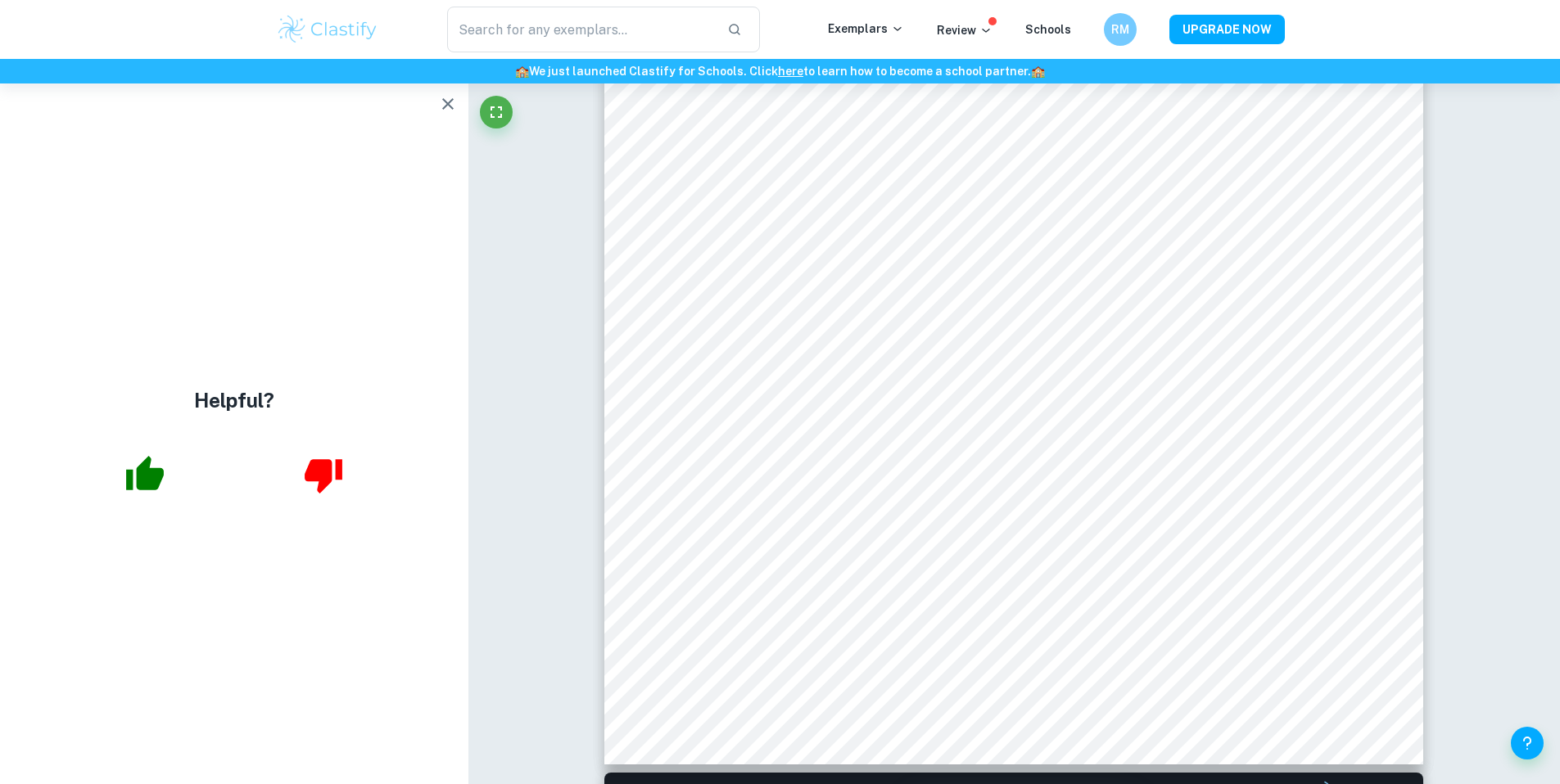
click at [448, 101] on icon "button" at bounding box center [448, 103] width 19 height 19
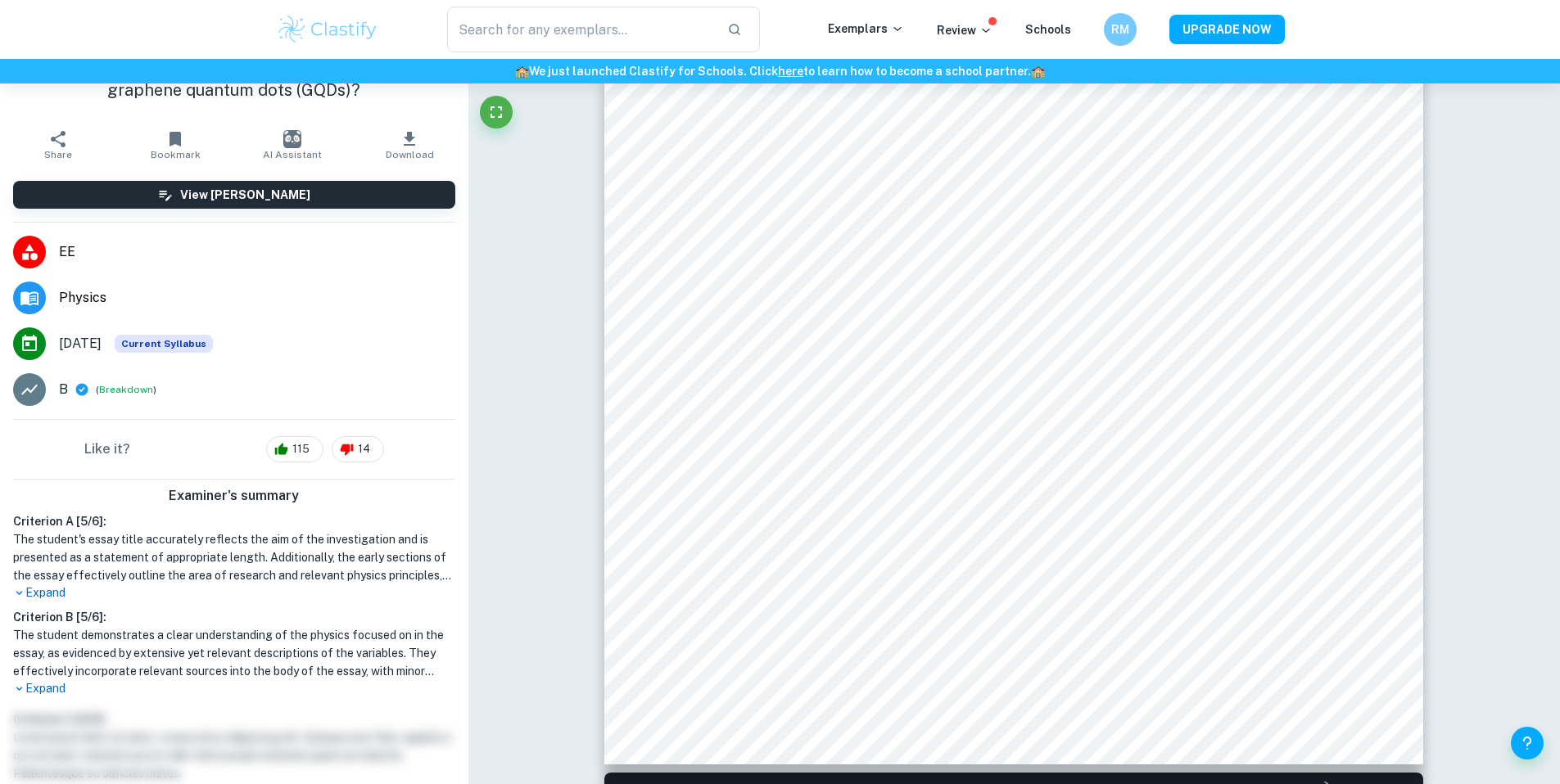
scroll to position [82, 0]
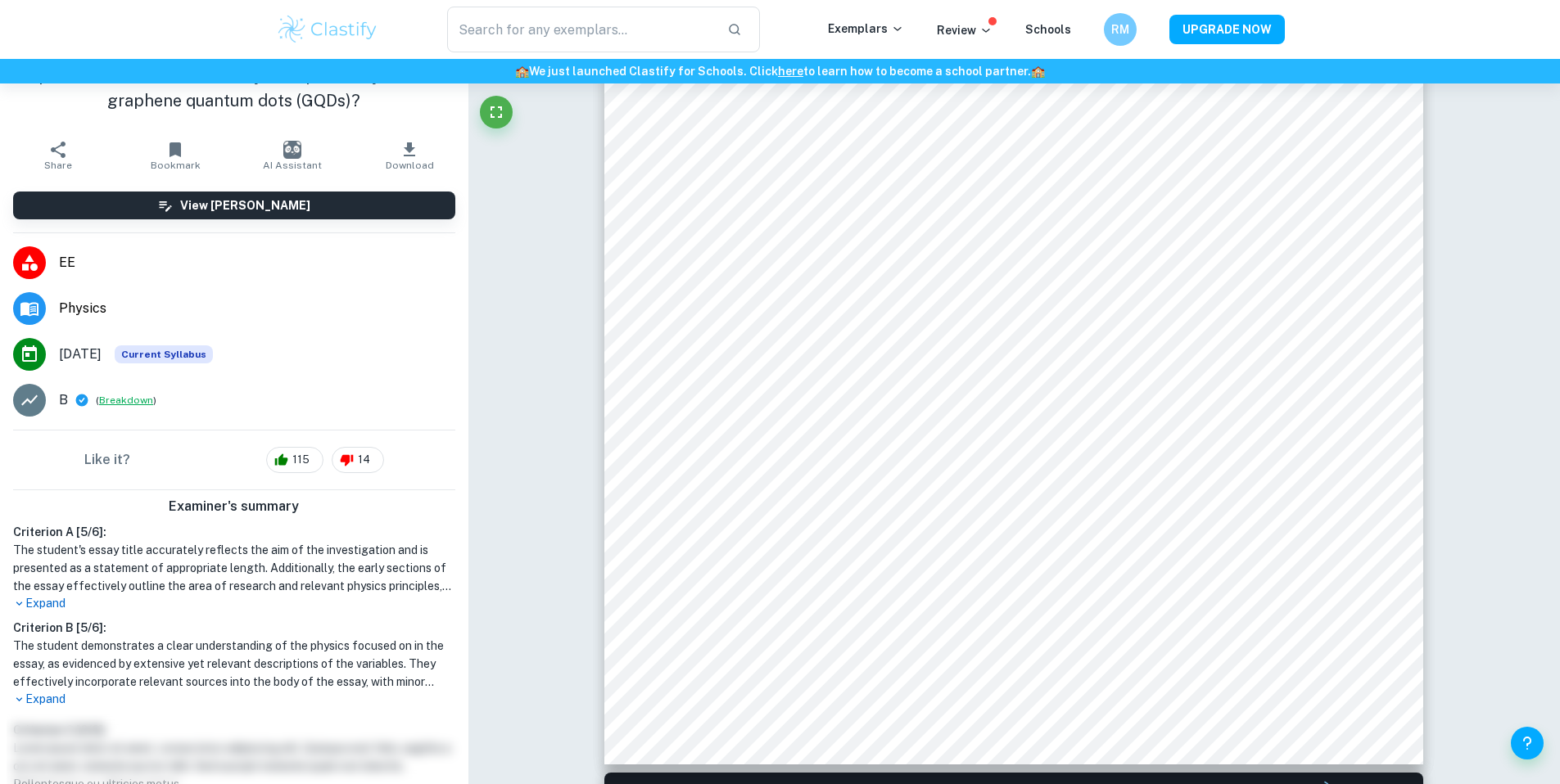
click at [131, 408] on button "Breakdown" at bounding box center [126, 400] width 54 height 15
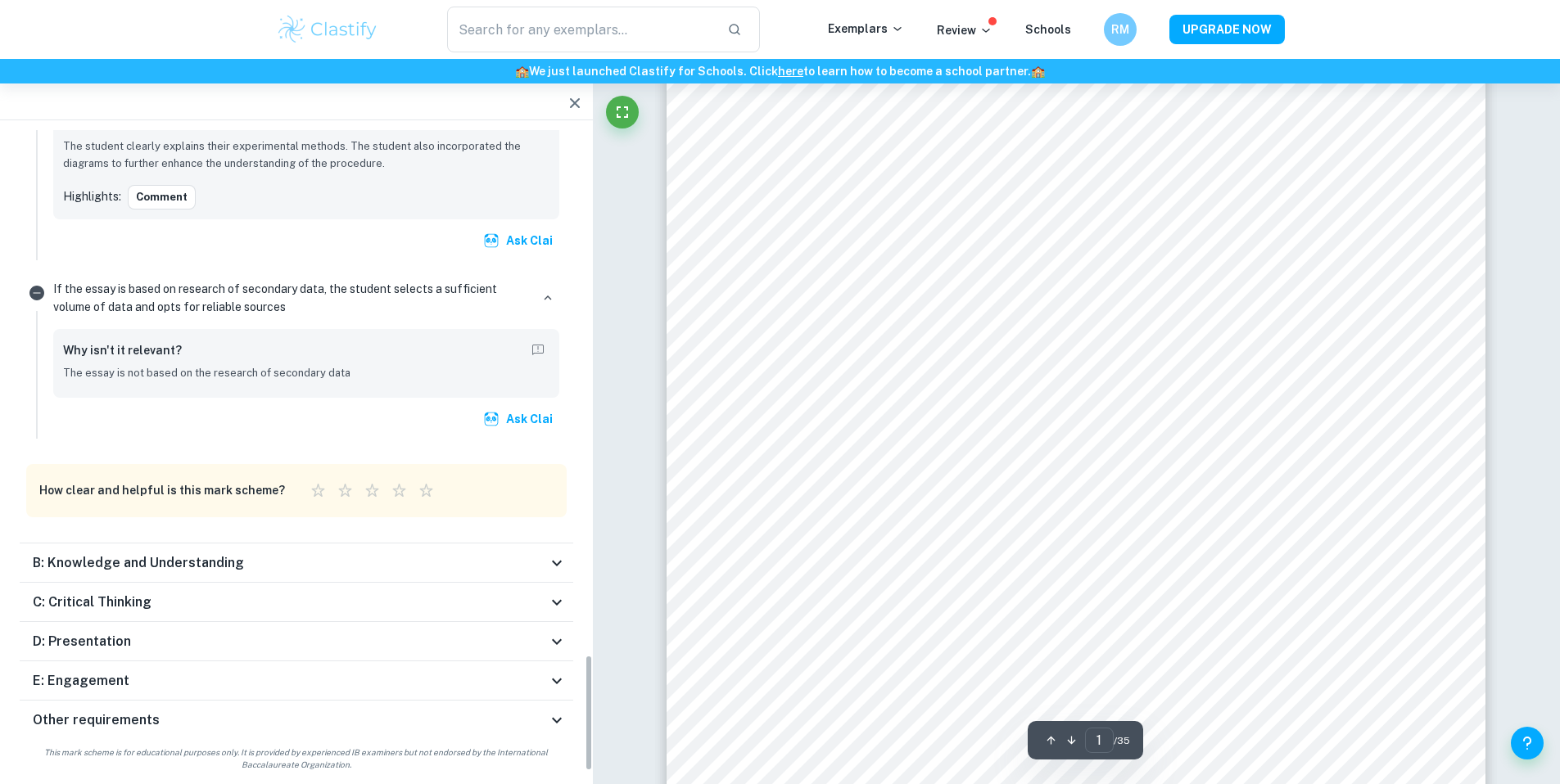
scroll to position [2904, 0]
click at [556, 567] on icon at bounding box center [557, 559] width 19 height 19
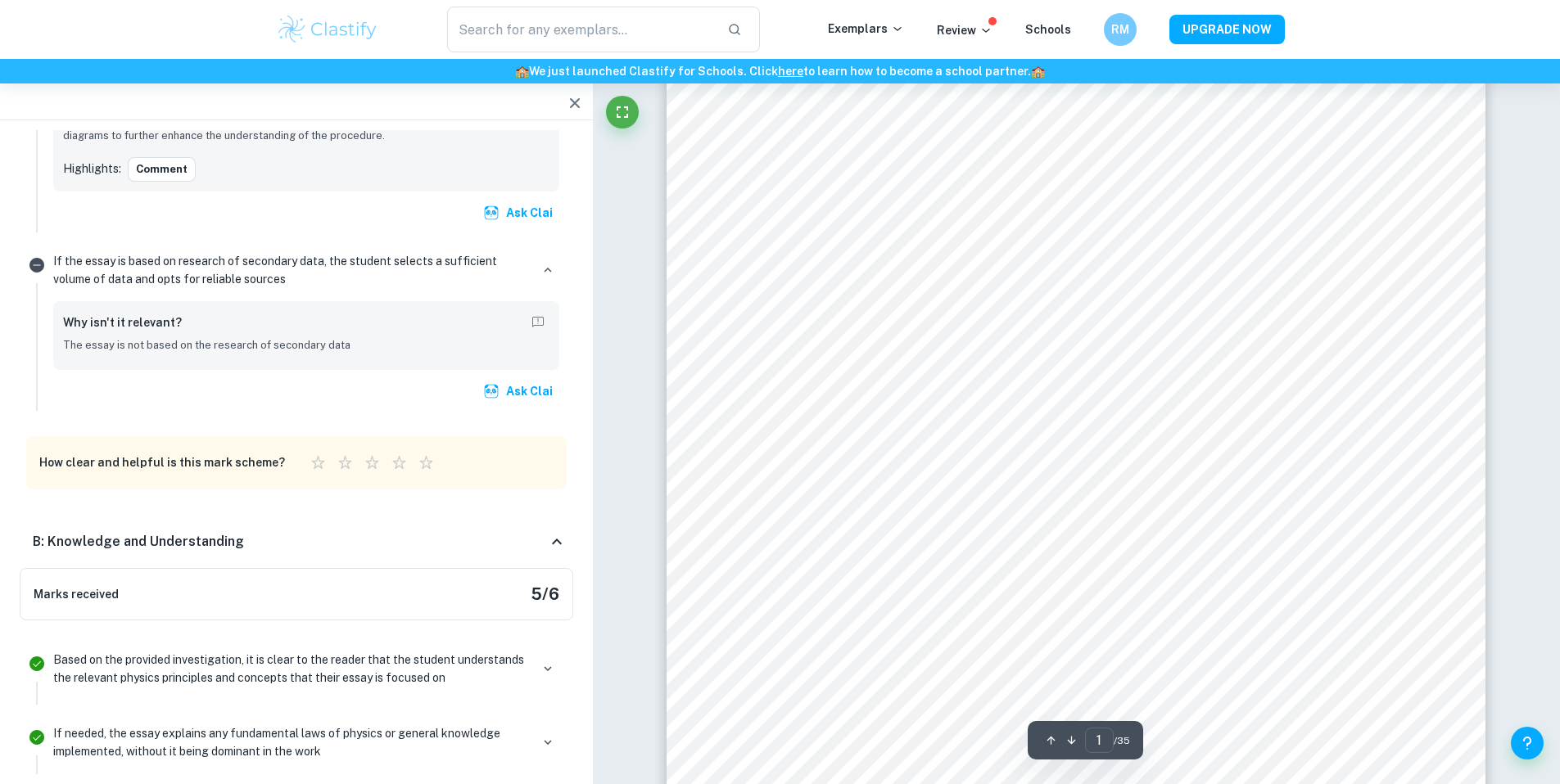
click at [550, 547] on icon at bounding box center [557, 541] width 19 height 19
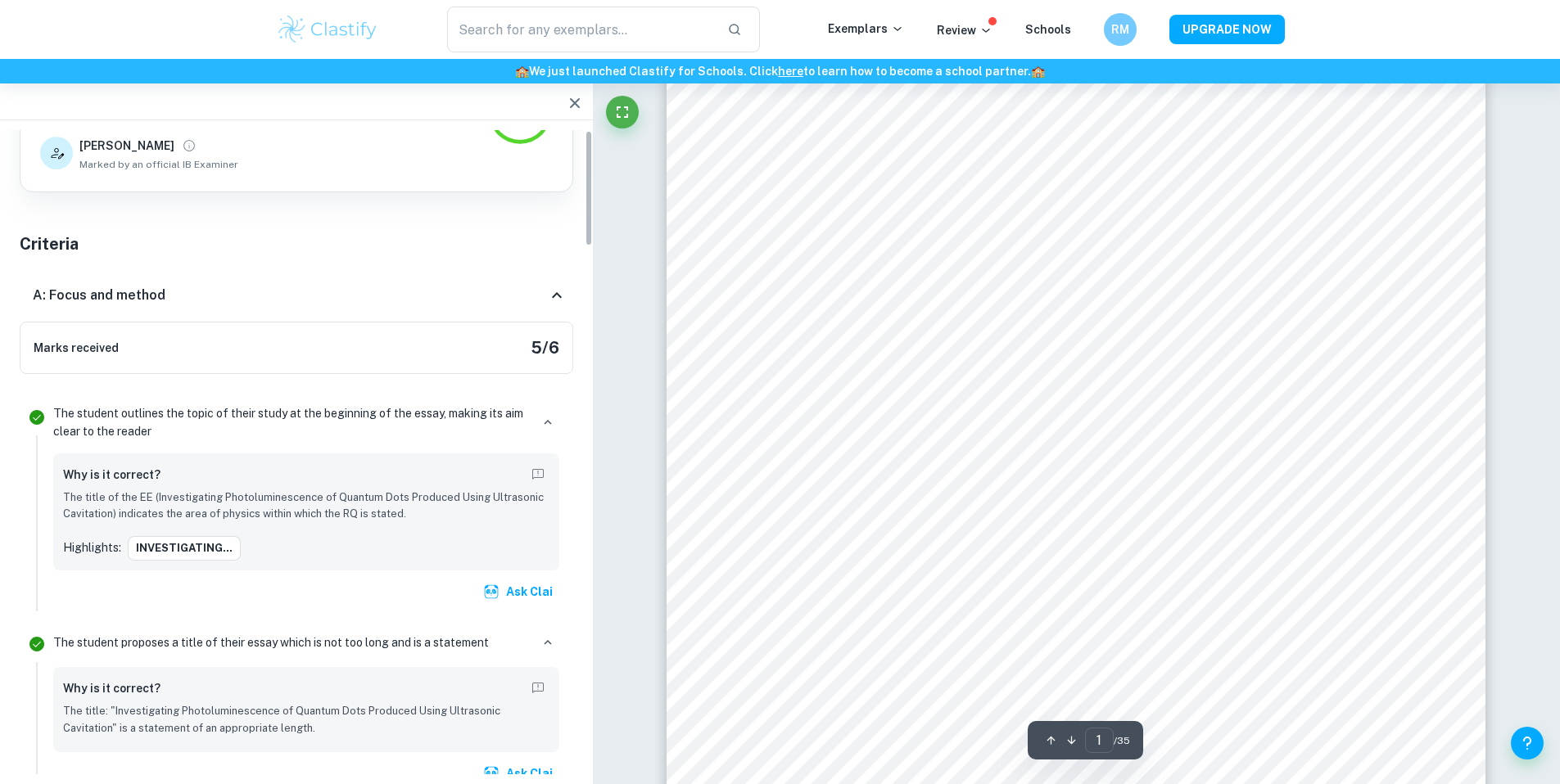
scroll to position [0, 0]
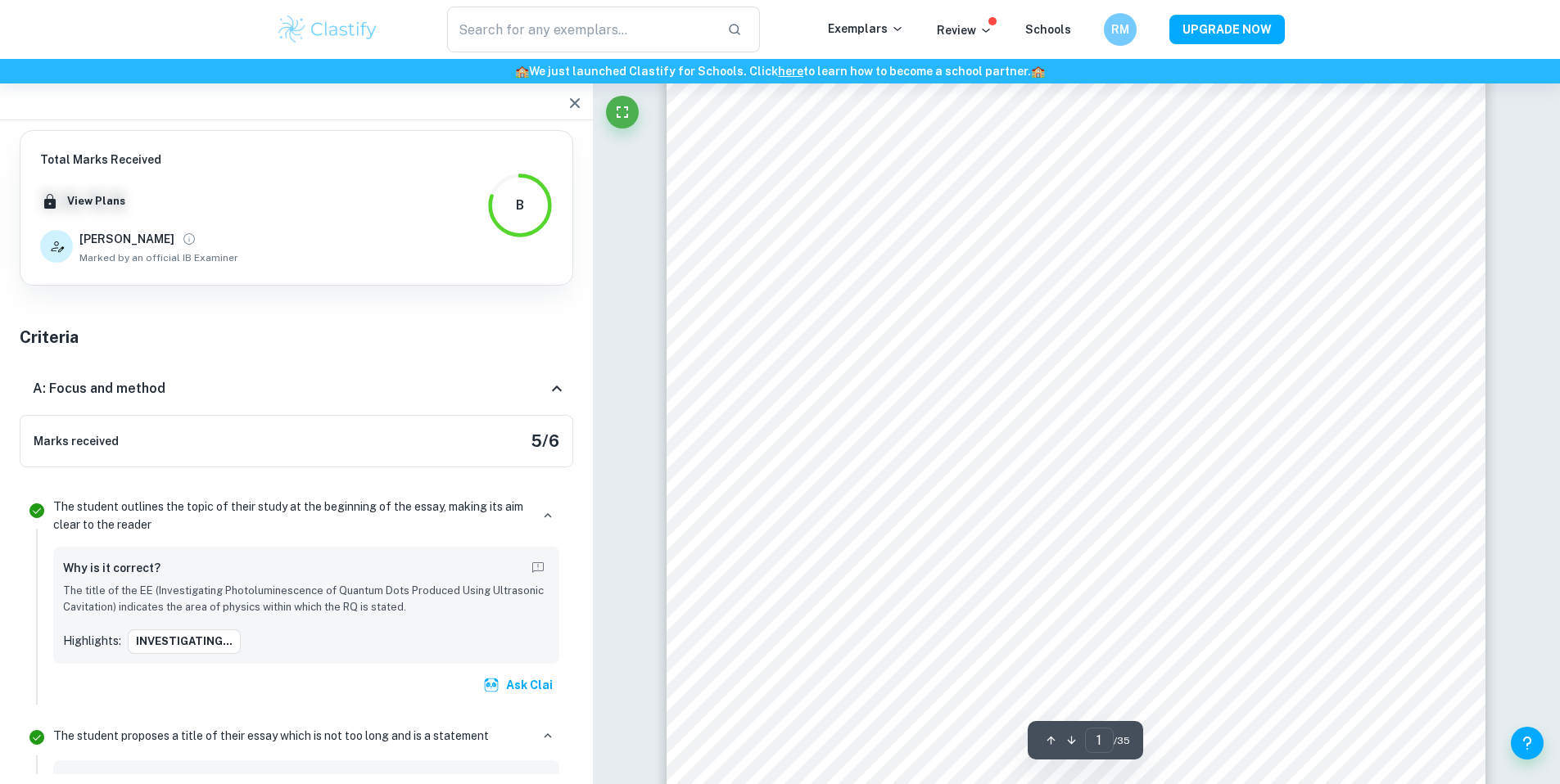
click at [558, 389] on icon at bounding box center [557, 389] width 19 height 19
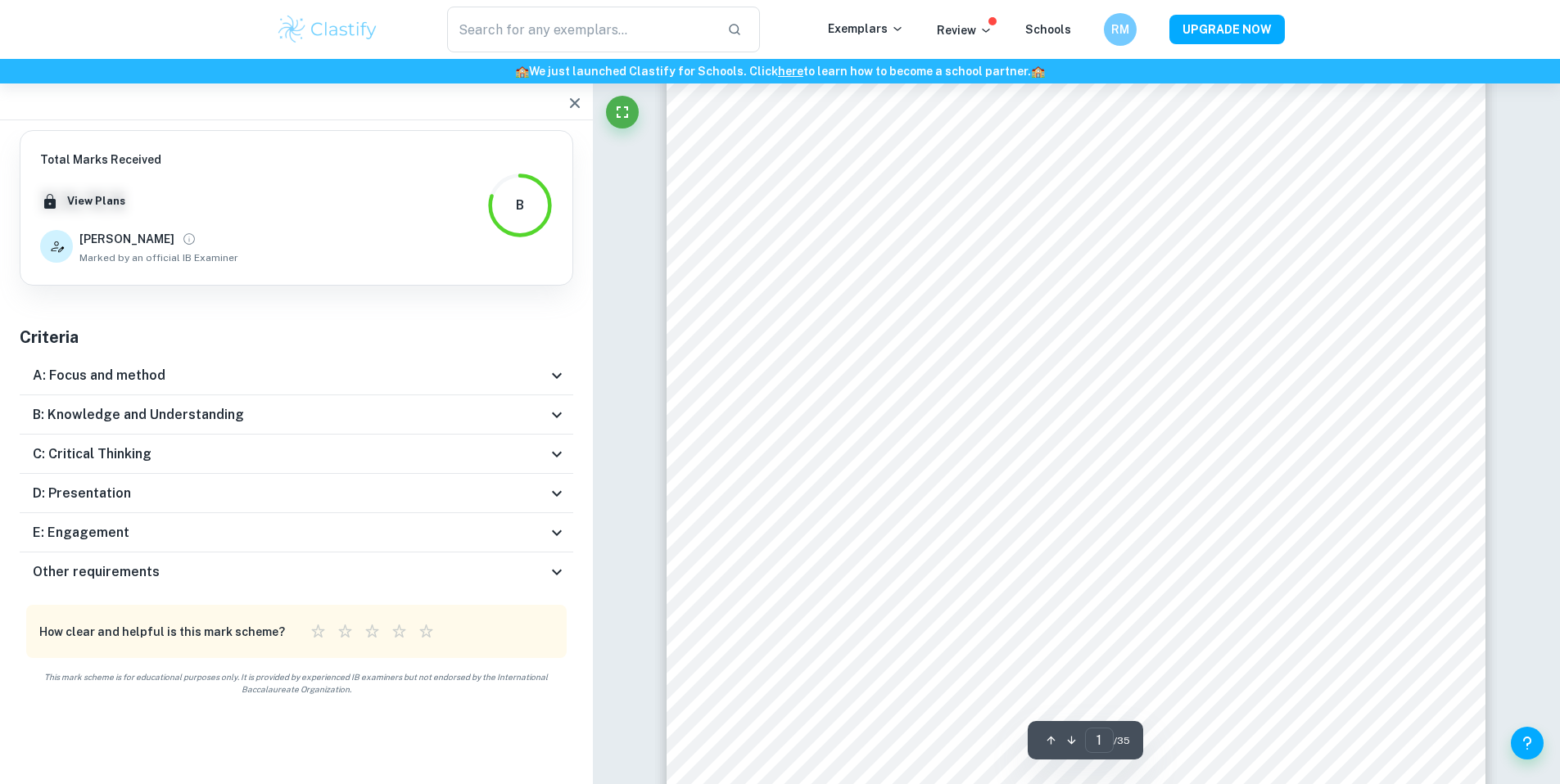
click at [557, 447] on icon at bounding box center [557, 454] width 19 height 19
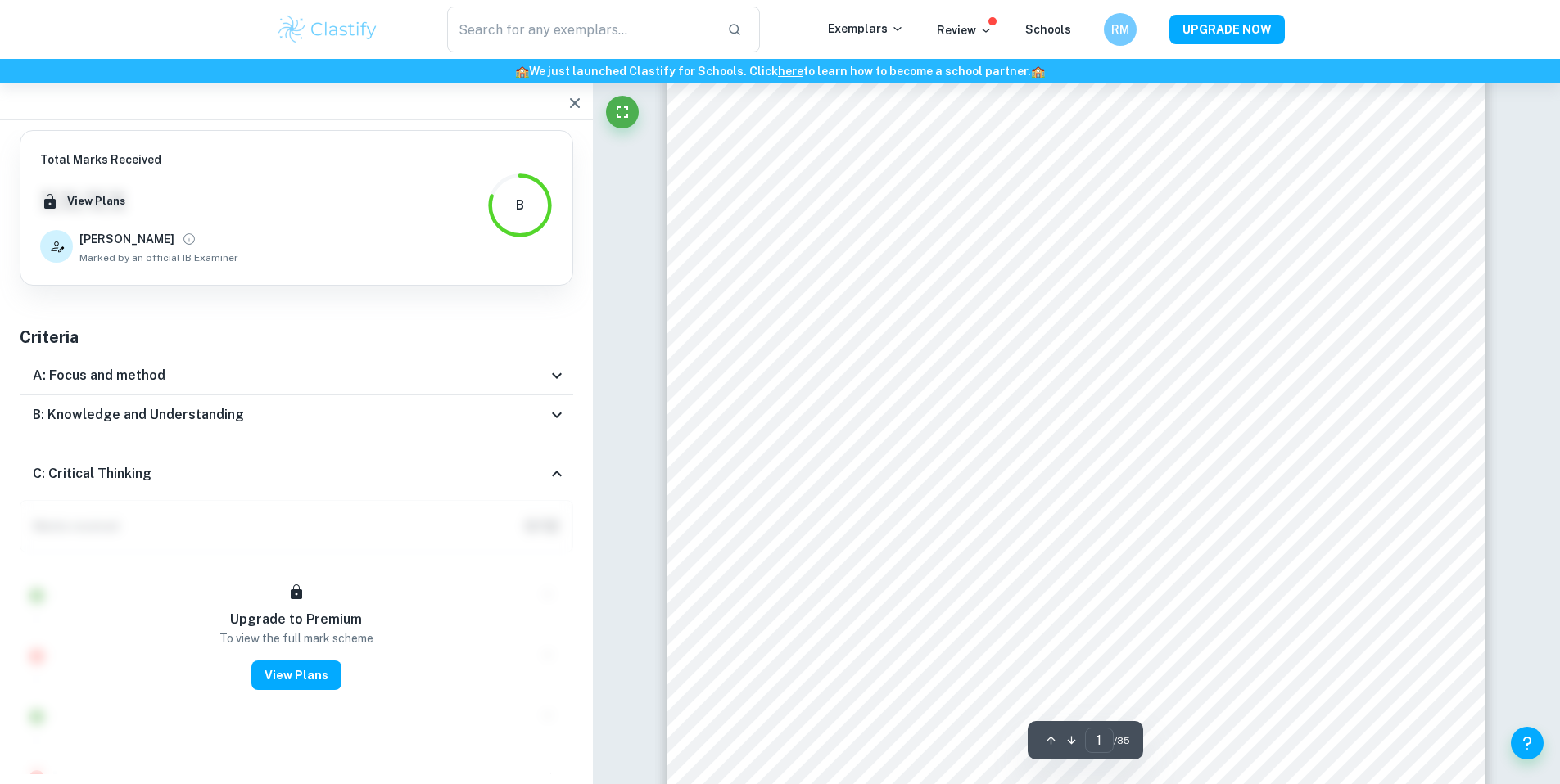
click at [557, 461] on div "C: Critical Thinking" at bounding box center [296, 473] width 553 height 52
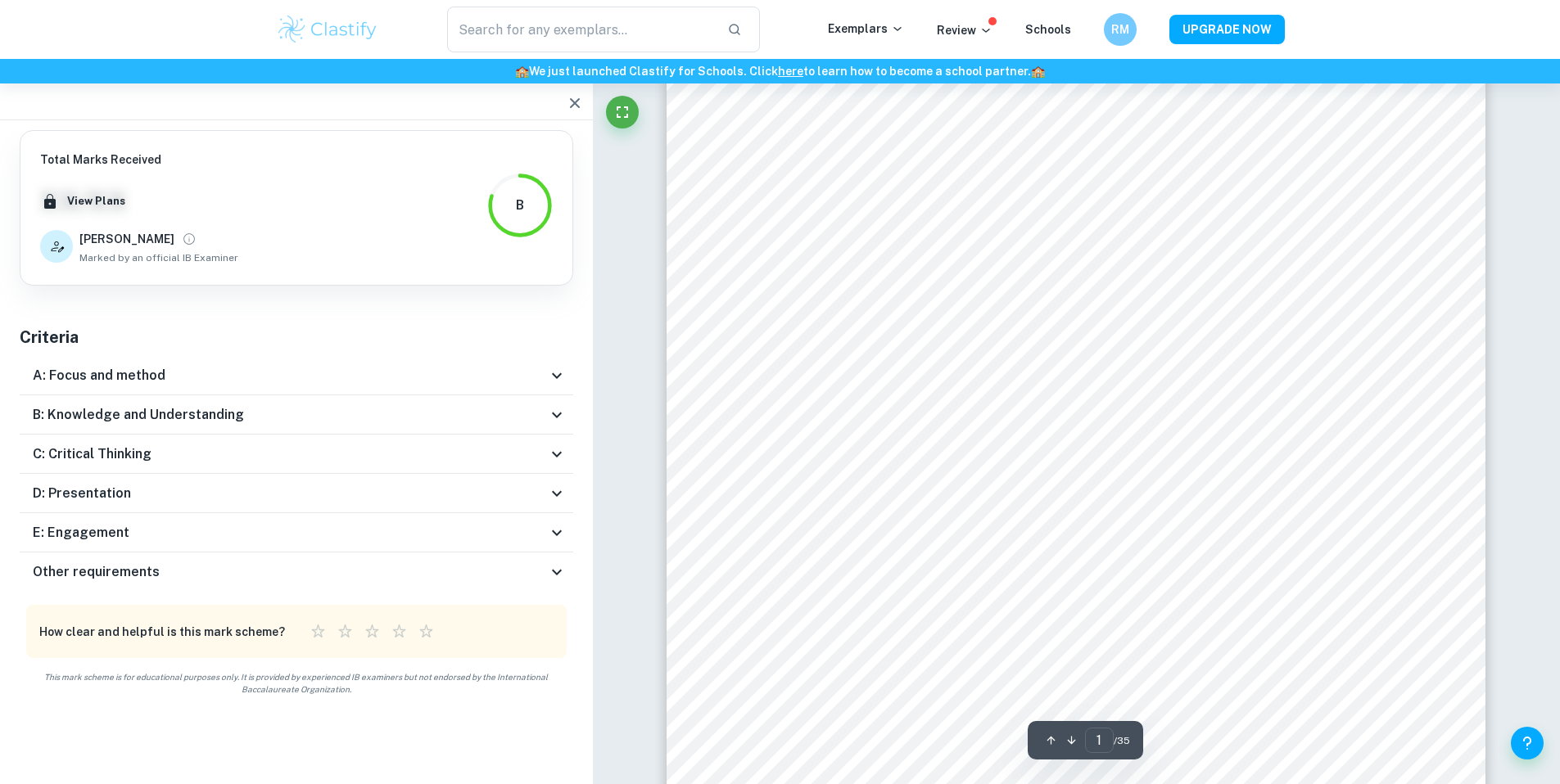
click at [562, 491] on icon at bounding box center [557, 493] width 19 height 19
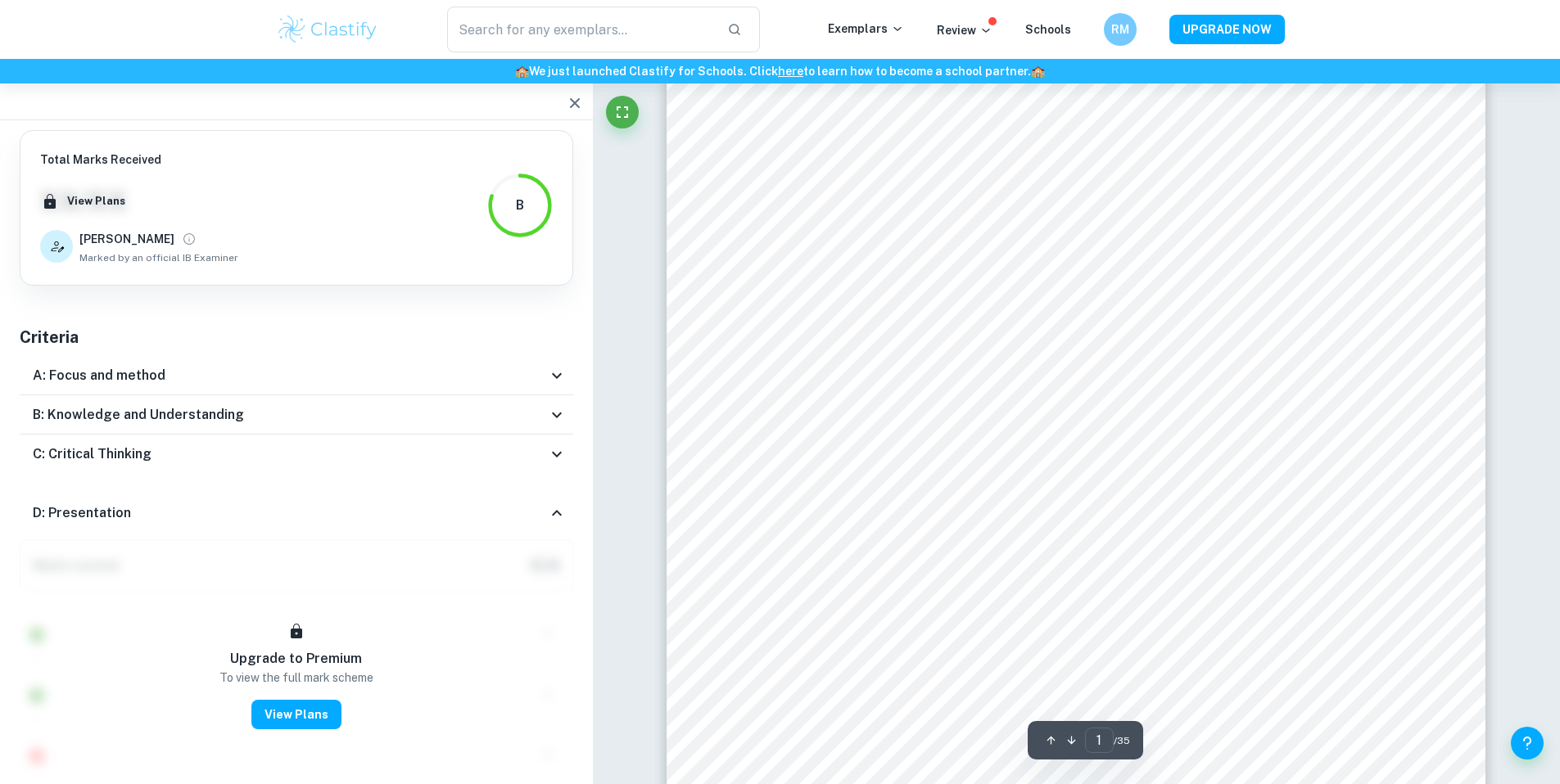
click at [562, 491] on div "D: Presentation" at bounding box center [296, 513] width 553 height 52
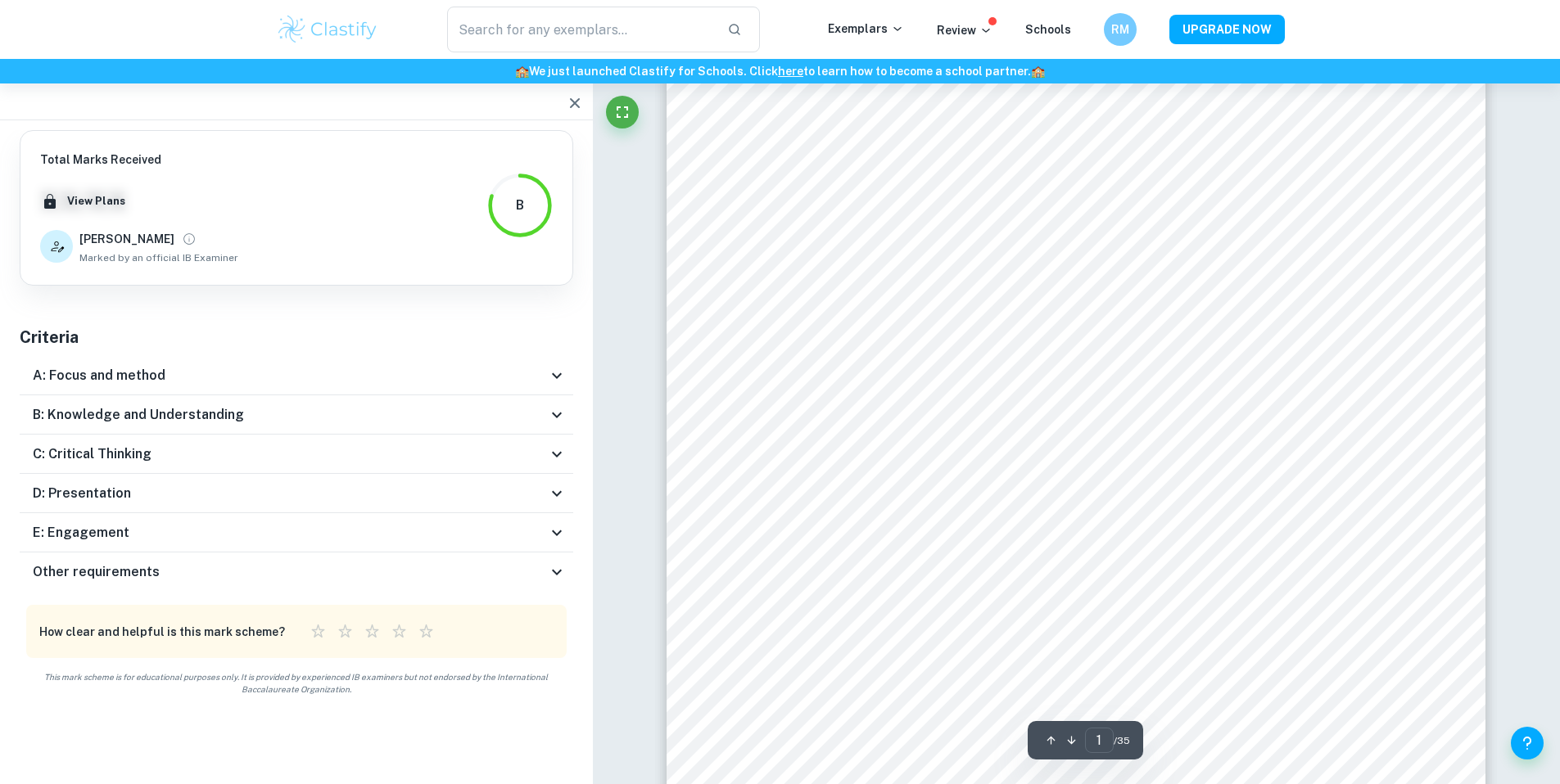
click at [558, 541] on icon at bounding box center [557, 532] width 19 height 19
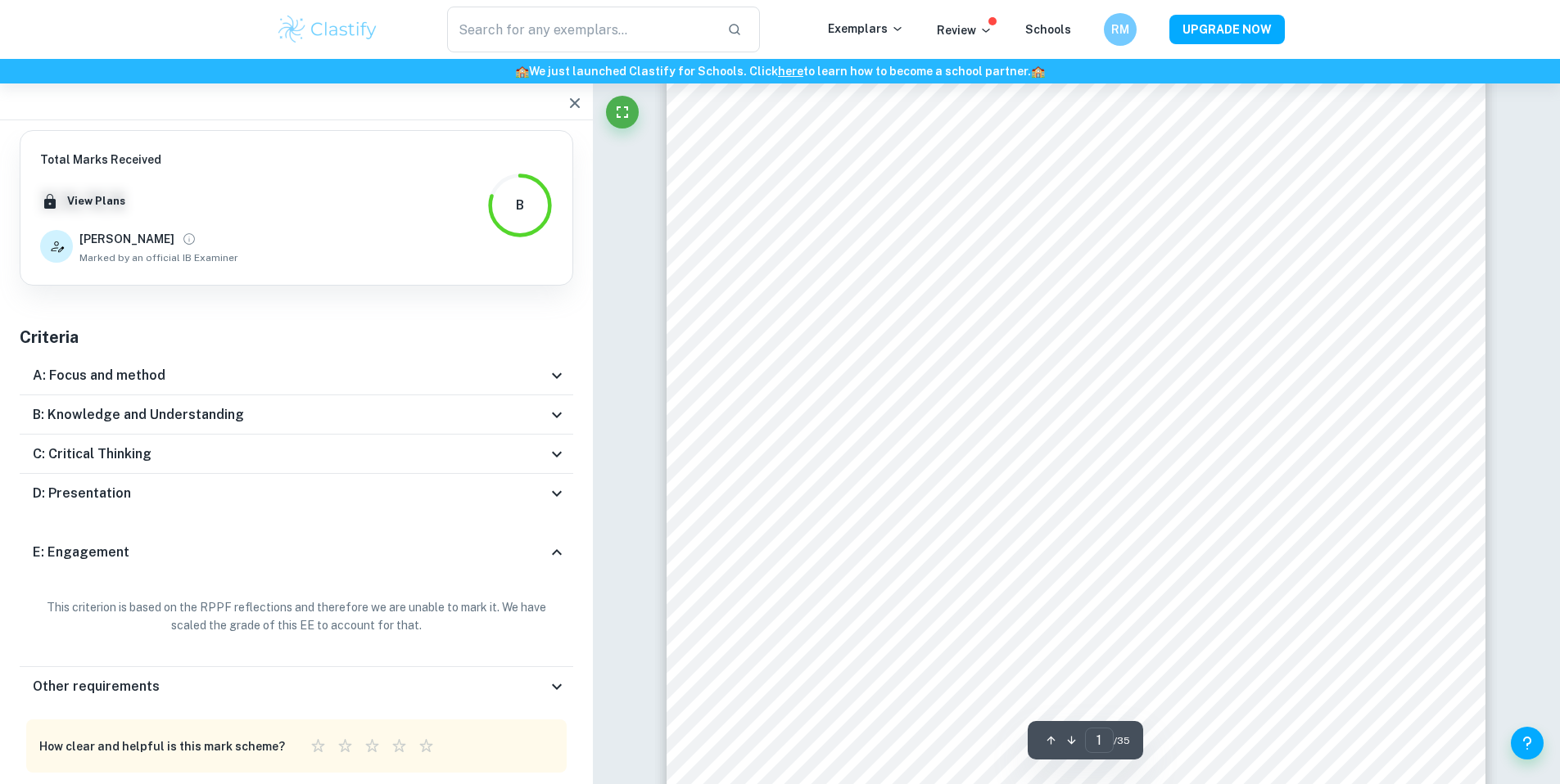
click at [558, 541] on div "E: Engagement" at bounding box center [296, 552] width 553 height 52
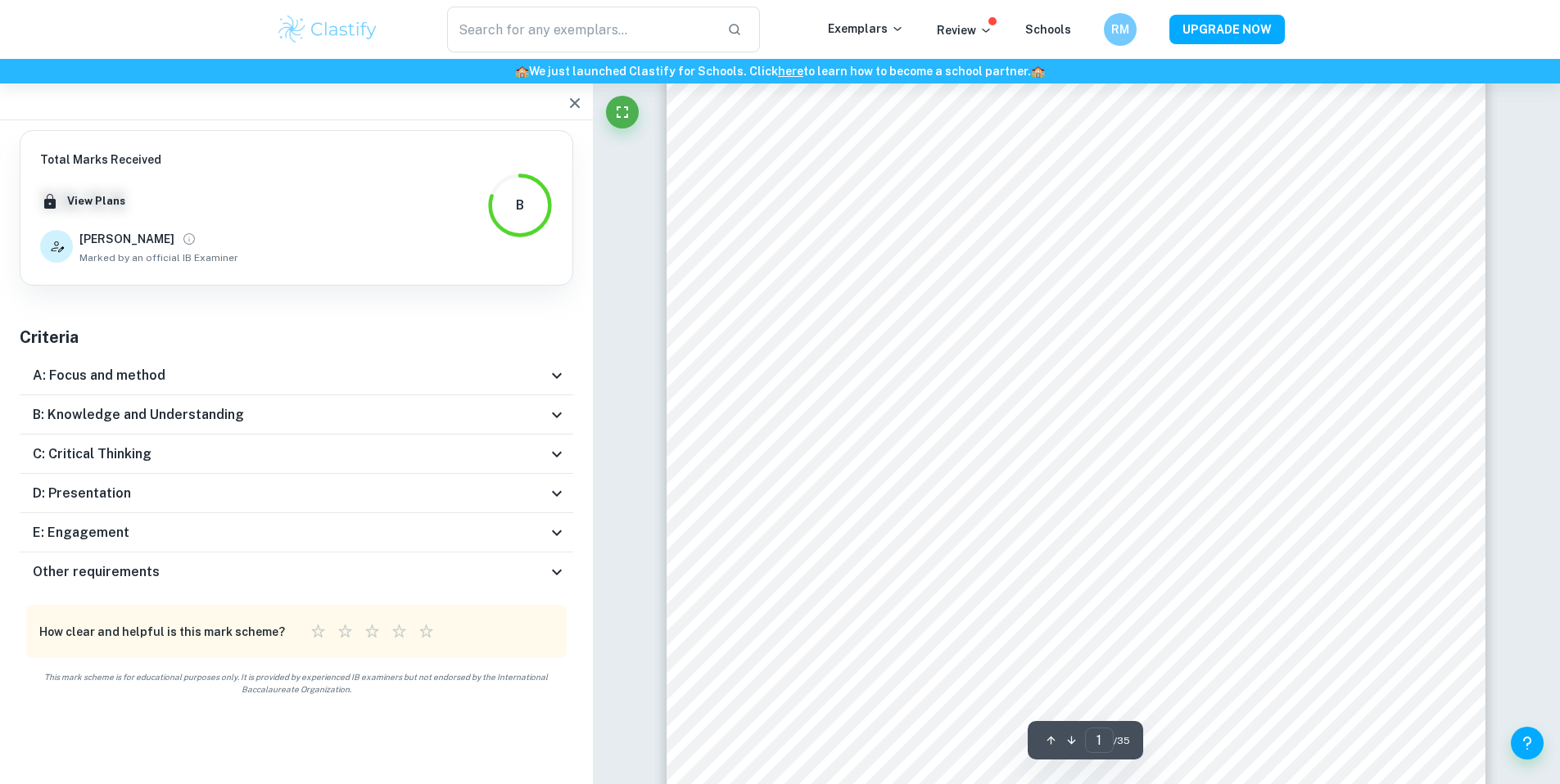
click at [556, 569] on icon at bounding box center [557, 572] width 19 height 19
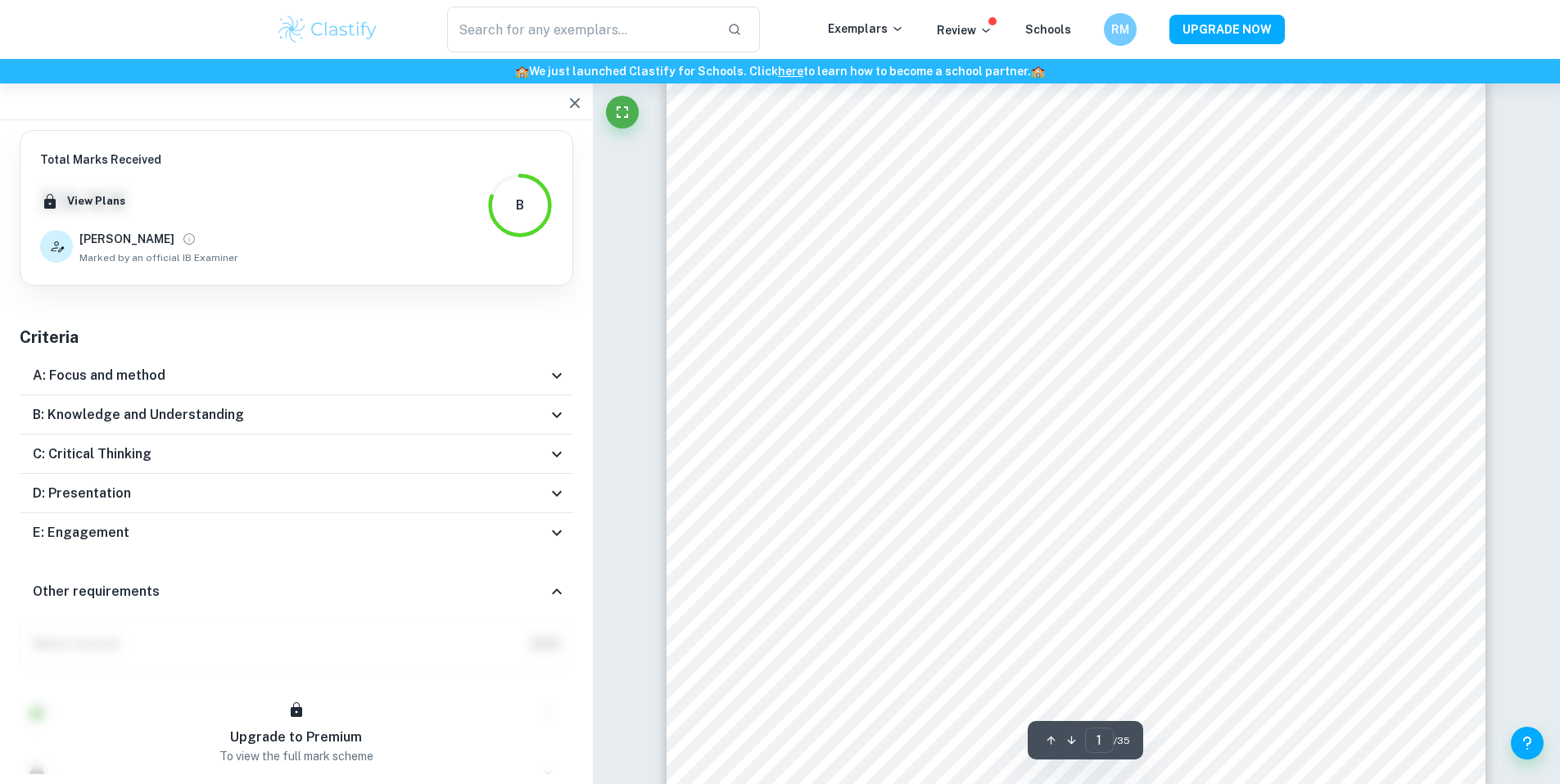
click at [556, 574] on div "Other requirements" at bounding box center [296, 592] width 553 height 52
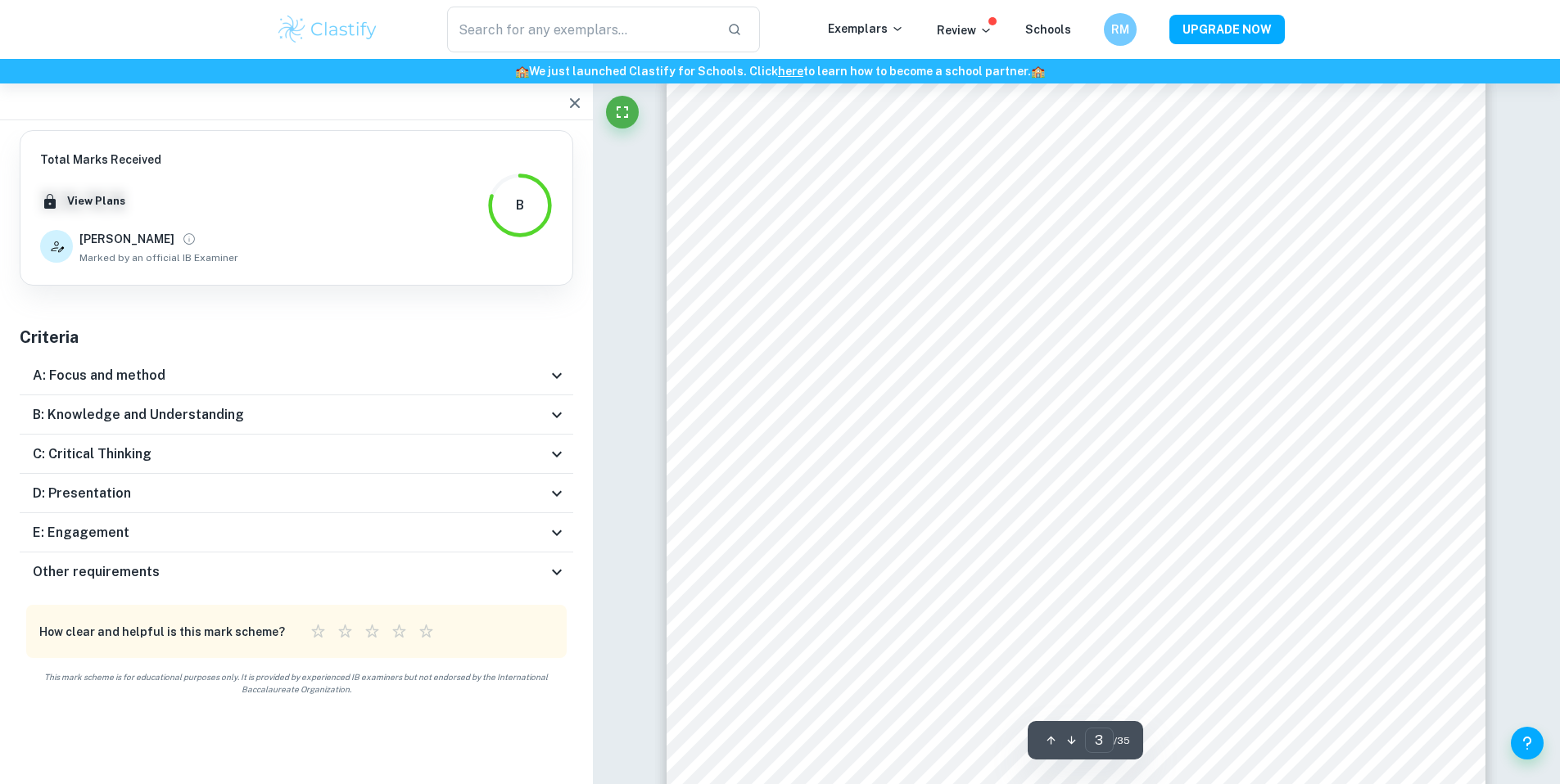
scroll to position [2624, 0]
click at [182, 243] on icon "View full profile" at bounding box center [190, 239] width 15 height 15
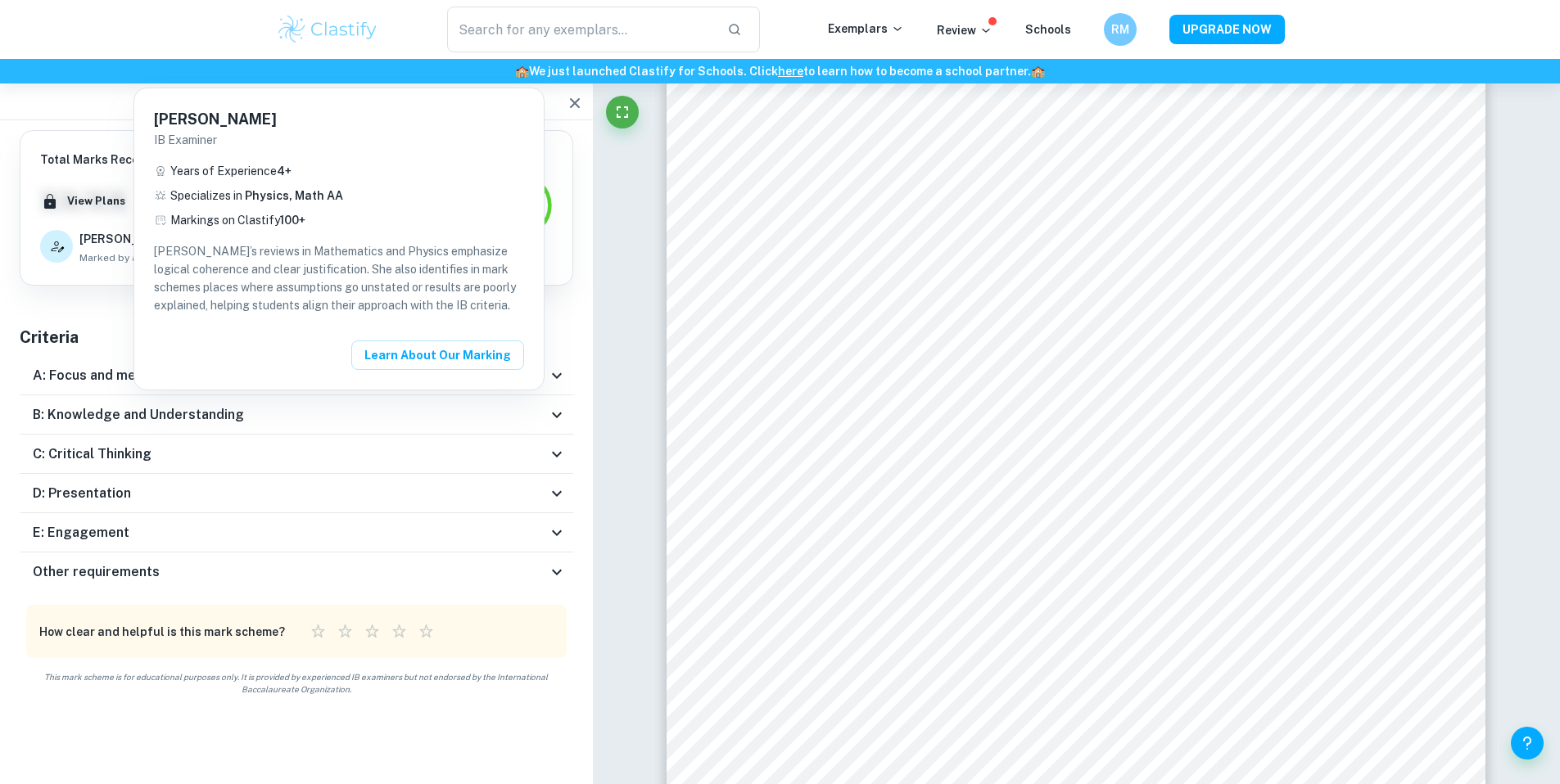
click at [556, 119] on div at bounding box center [780, 392] width 1560 height 784
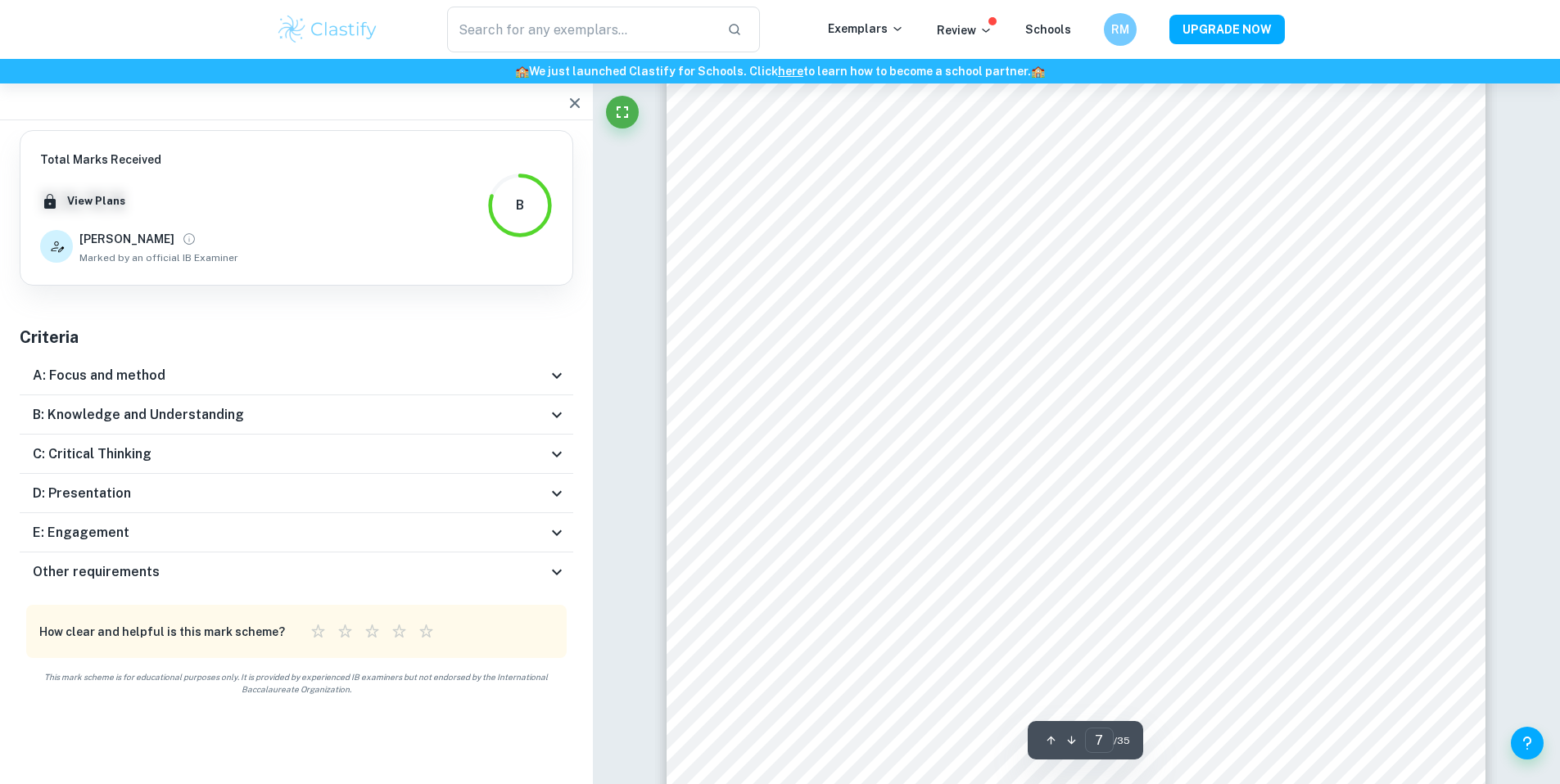
scroll to position [7487, 0]
type input "8"
type input "10"
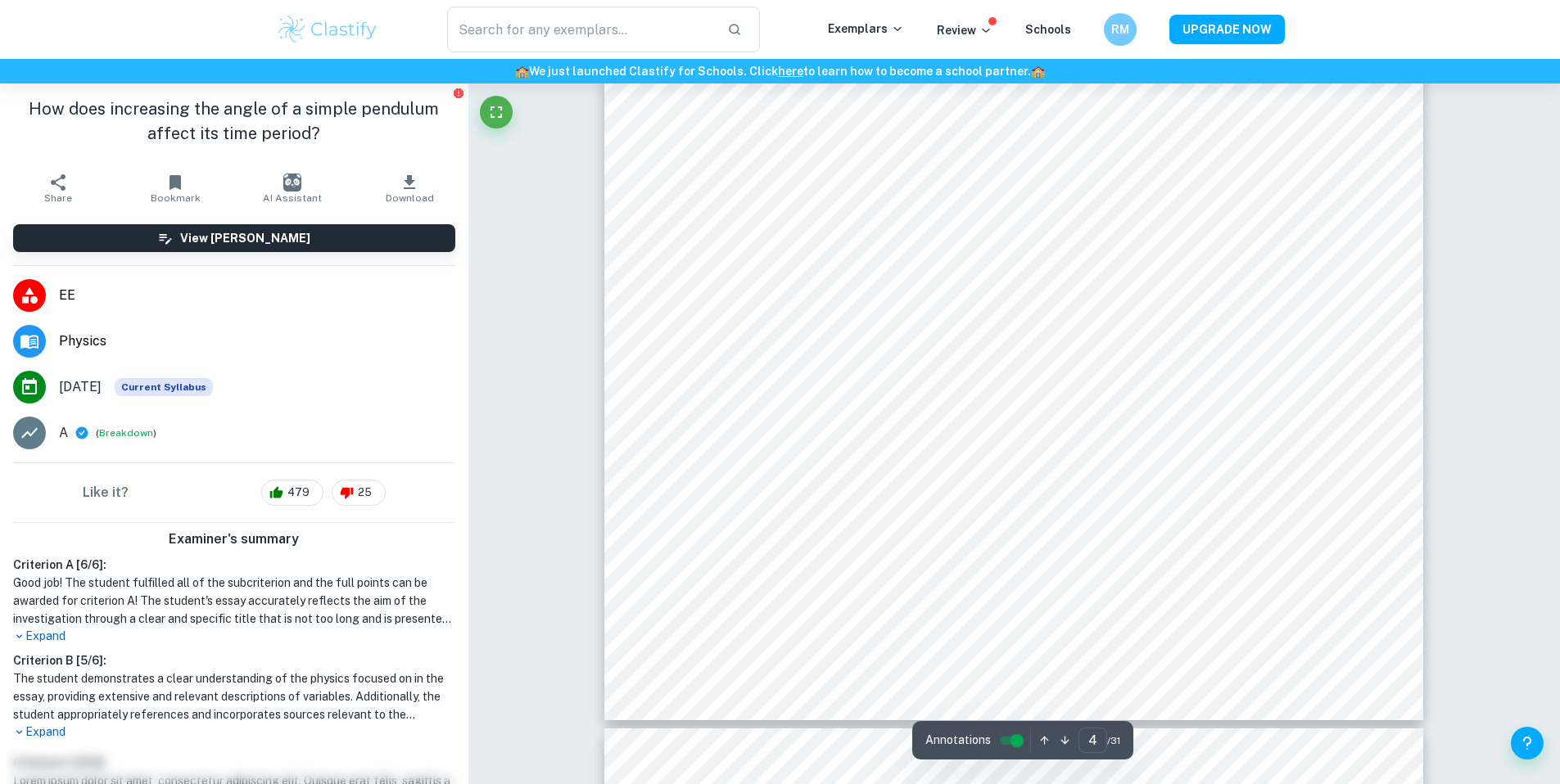
scroll to position [4253, 0]
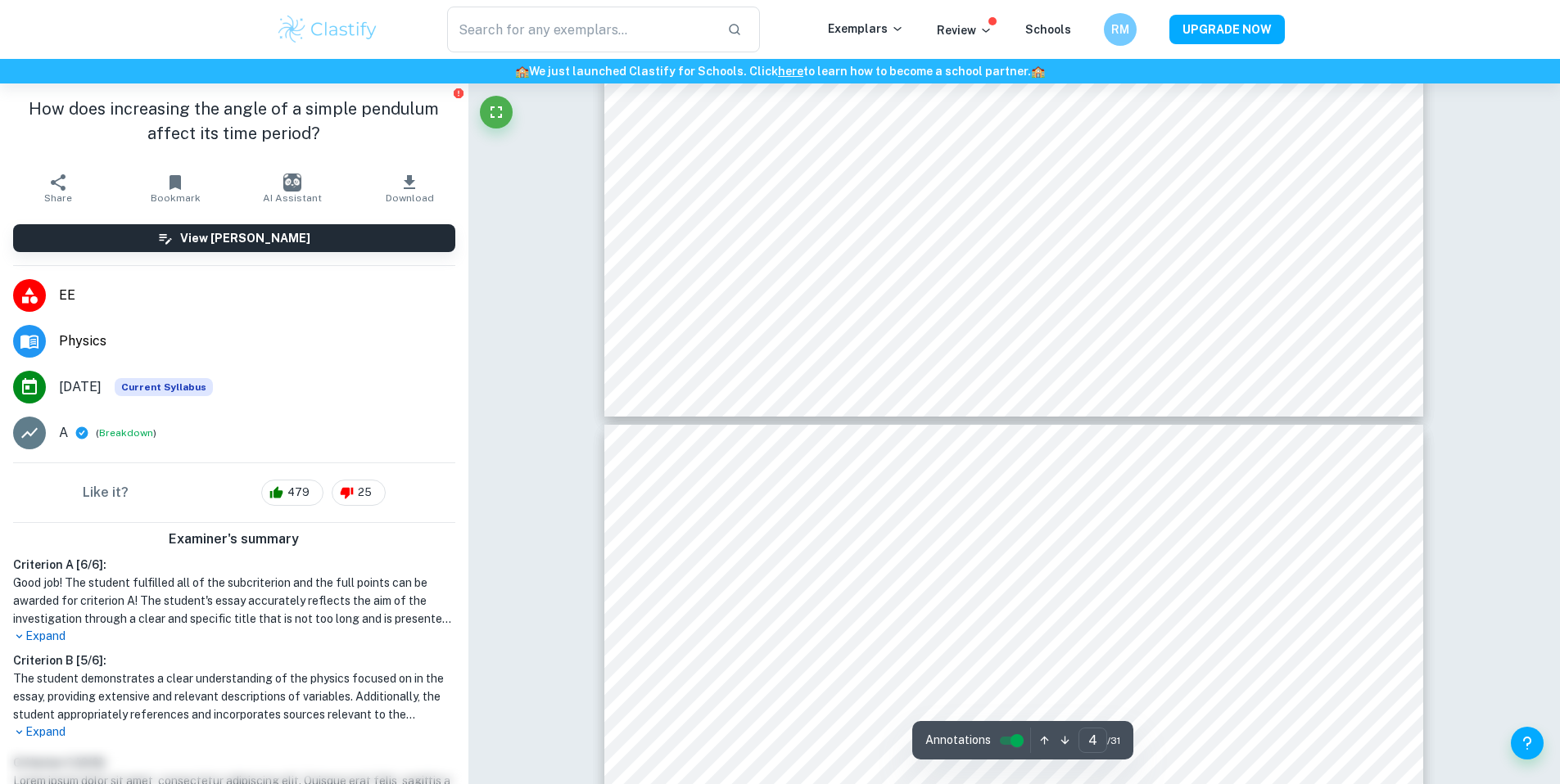
type input "5"
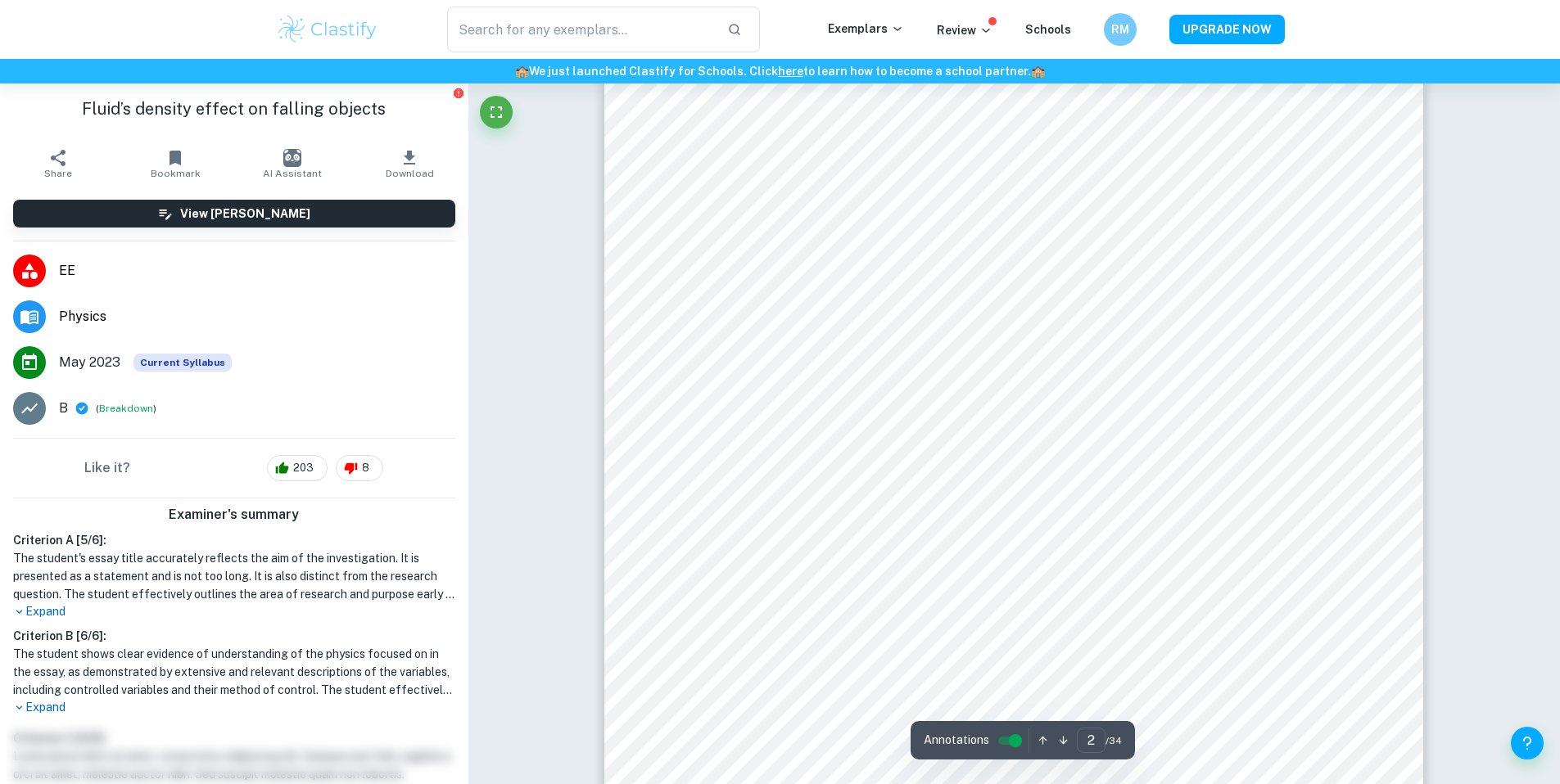
scroll to position [1443, 0]
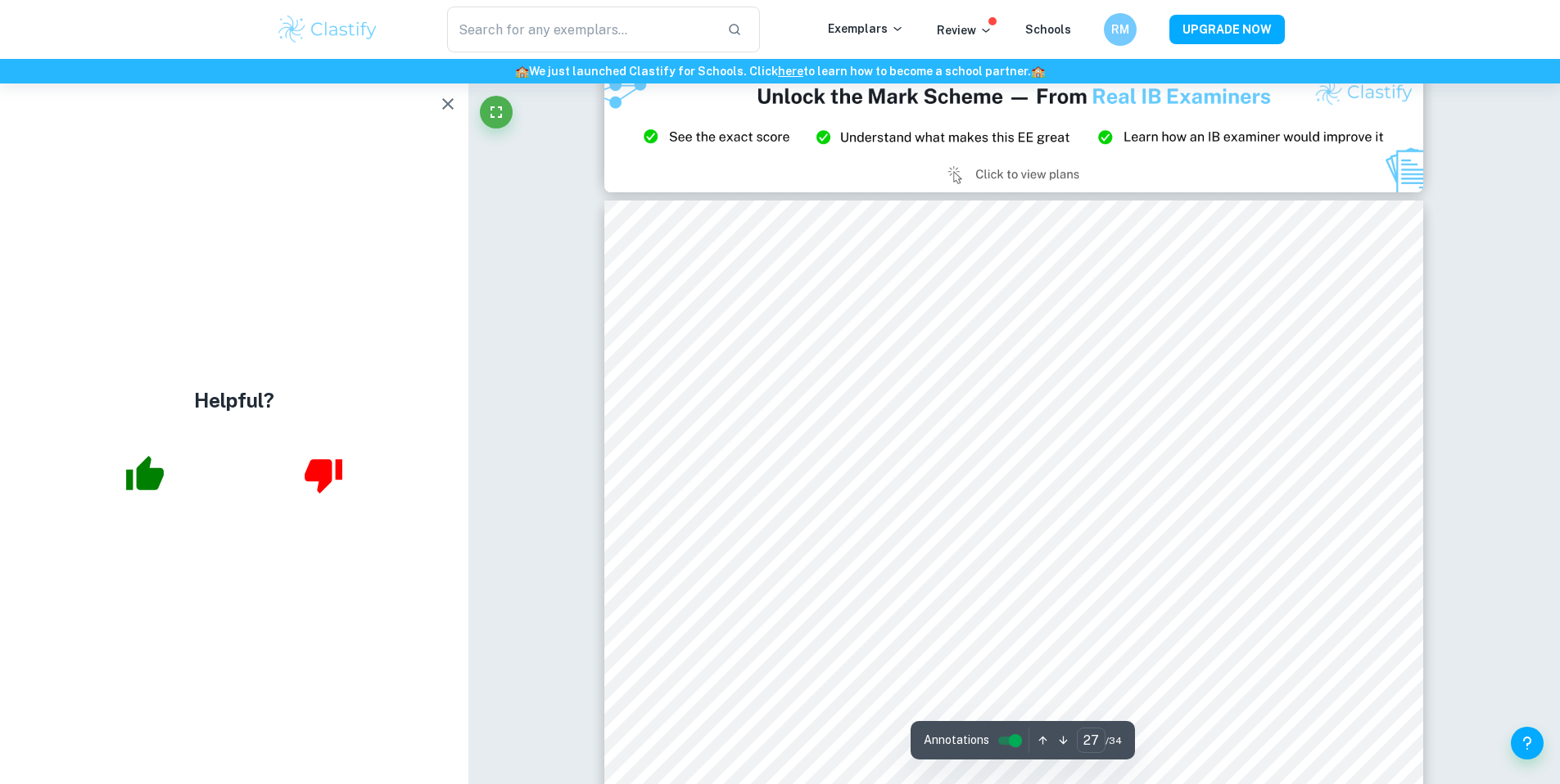
type input "26"
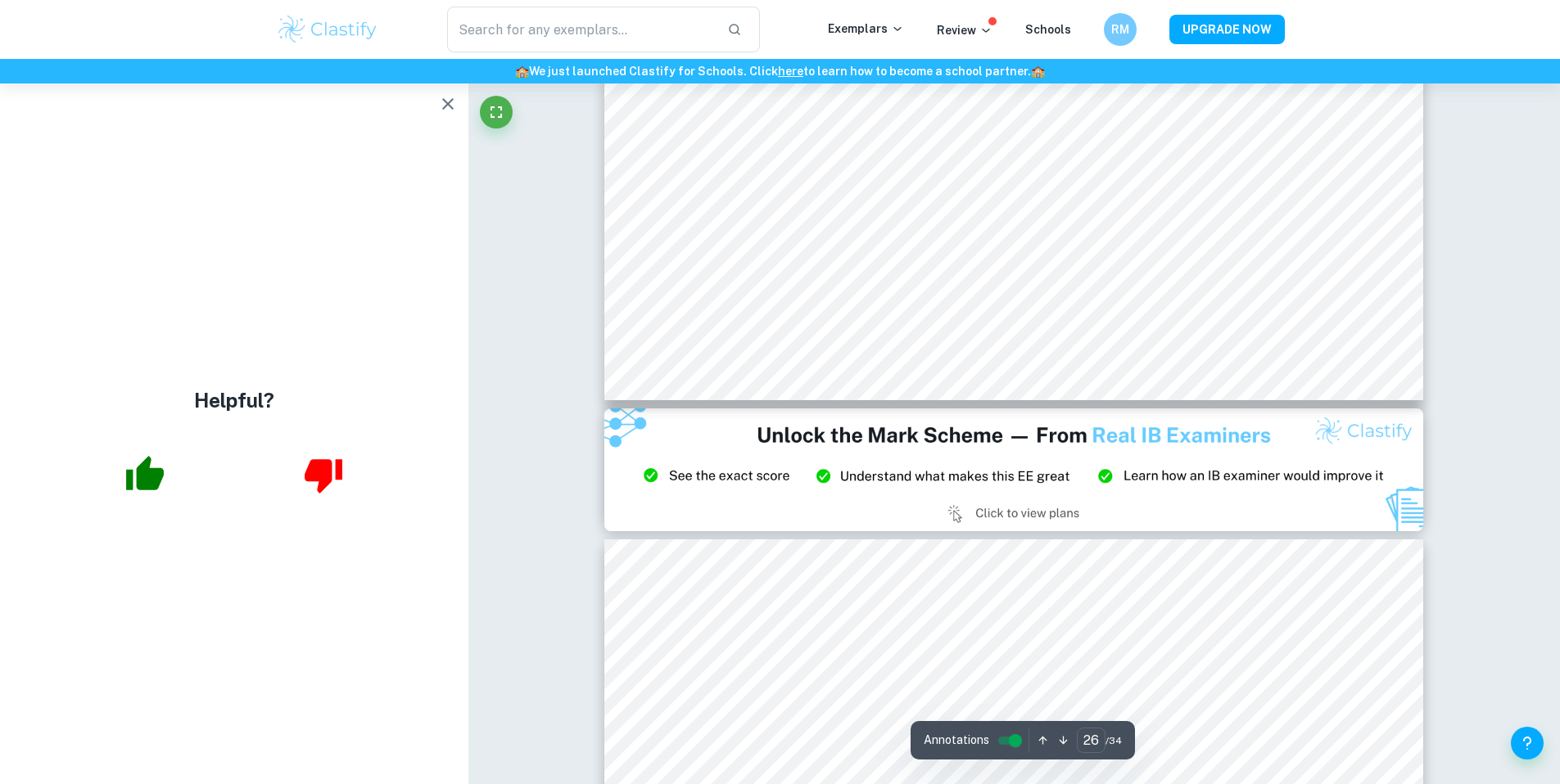
scroll to position [27864, 0]
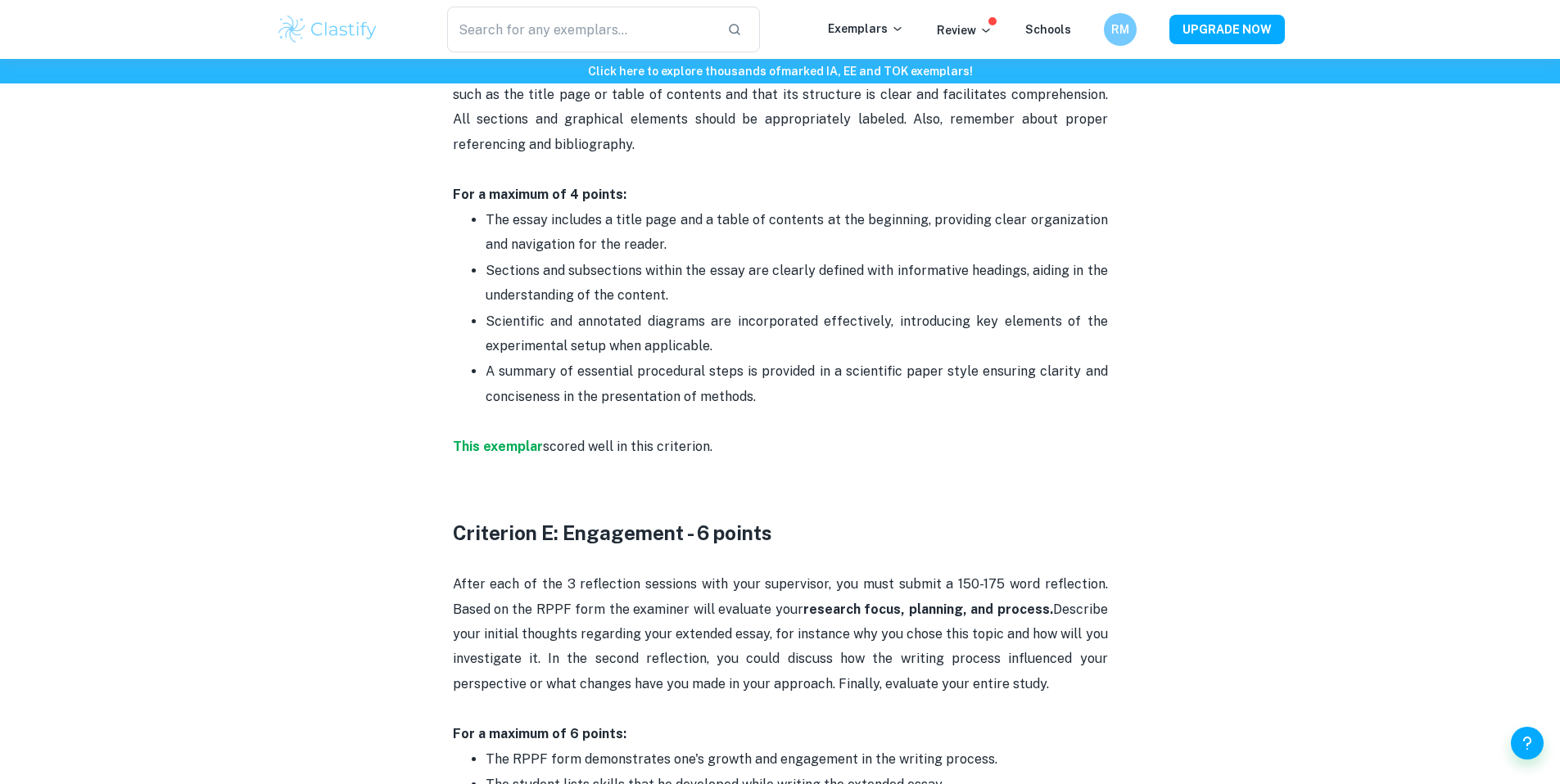
scroll to position [2618, 0]
